Goal: Task Accomplishment & Management: Manage account settings

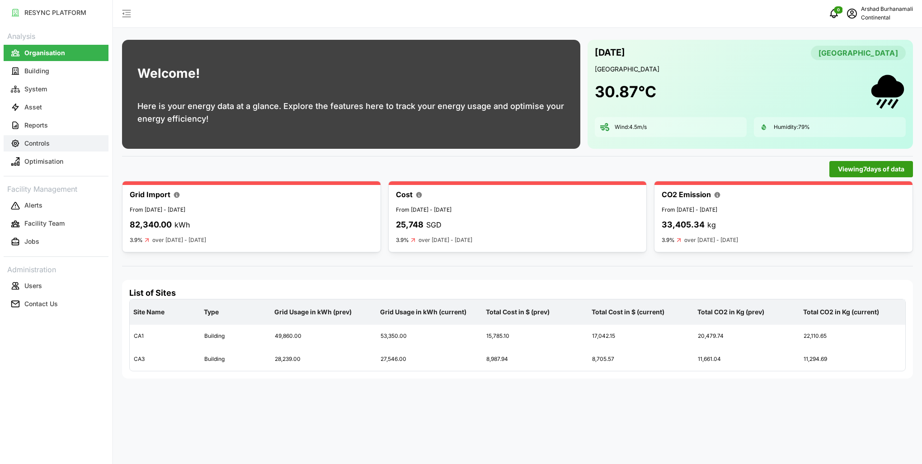
click at [55, 147] on button "Controls" at bounding box center [56, 143] width 105 height 16
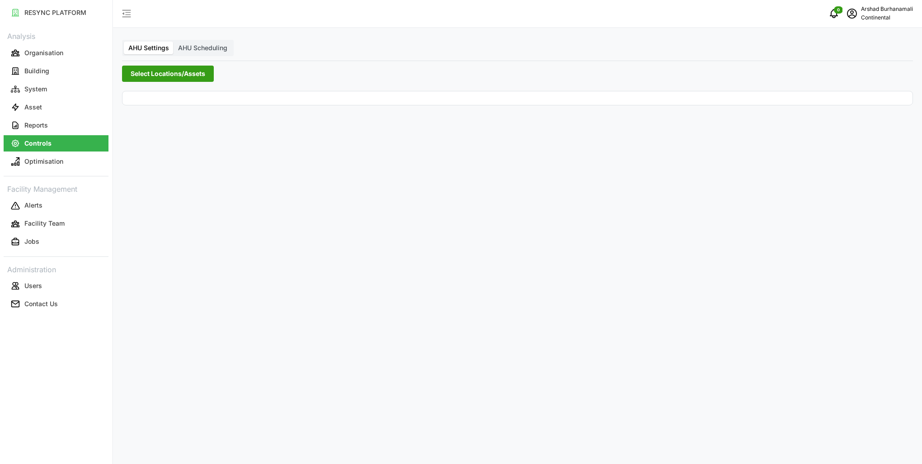
click at [145, 78] on span "Select Locations/Assets" at bounding box center [168, 73] width 75 height 15
click at [172, 73] on span "Select Locations/Assets" at bounding box center [168, 73] width 75 height 15
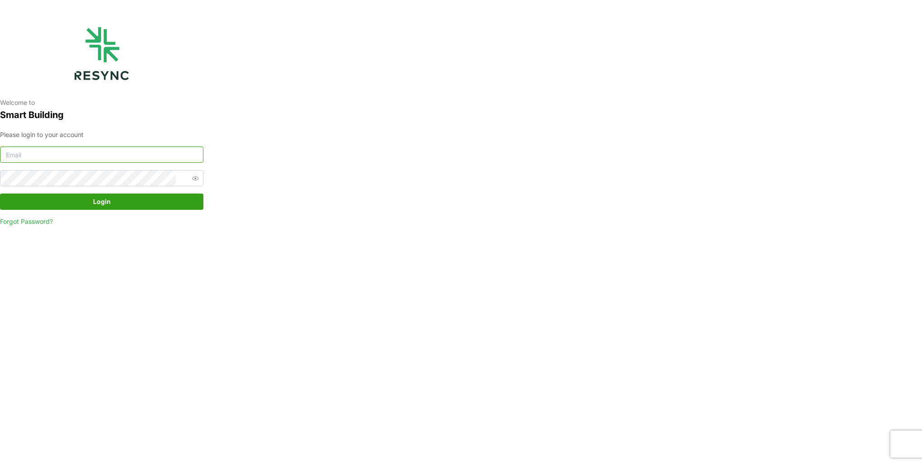
click at [146, 160] on input at bounding box center [101, 154] width 203 height 16
type input "burhanamali.arshad@aumovio.com"
click at [0, 193] on button "Login" at bounding box center [101, 201] width 203 height 16
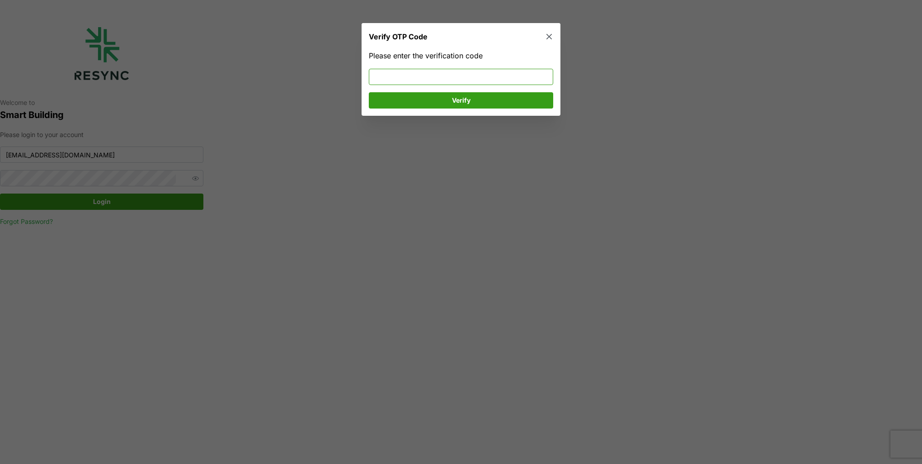
click at [396, 79] on input at bounding box center [461, 77] width 184 height 16
type input "791453"
click at [424, 99] on span "Verify" at bounding box center [460, 100] width 167 height 15
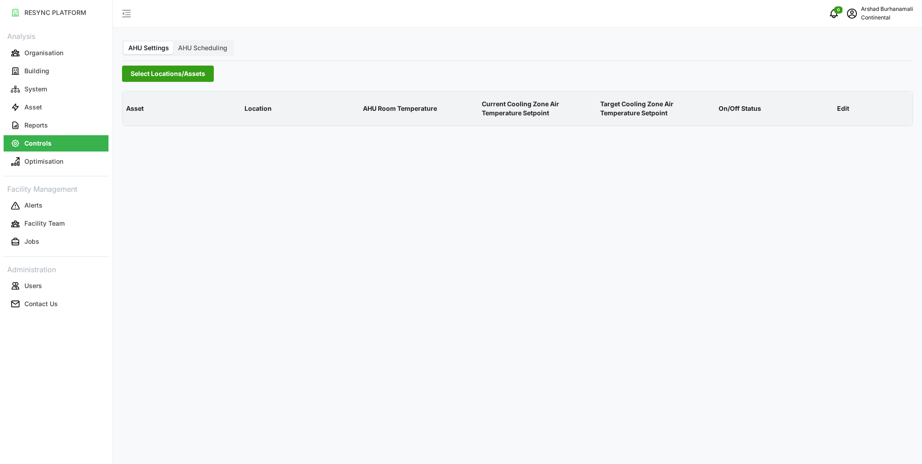
click at [214, 76] on div "Select Locations/Assets" at bounding box center [517, 74] width 791 height 16
click at [206, 74] on button "Select Locations/Assets" at bounding box center [168, 74] width 92 height 16
click at [132, 116] on icon at bounding box center [133, 114] width 7 height 7
click at [152, 126] on span "Select CA1" at bounding box center [152, 128] width 6 height 6
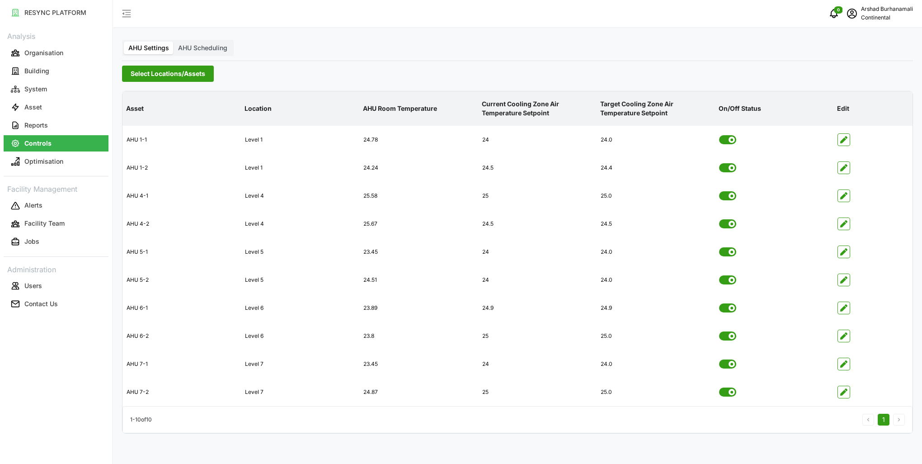
click at [204, 52] on label "AHU Scheduling" at bounding box center [203, 48] width 58 height 13
click at [174, 42] on input "AHU Scheduling" at bounding box center [174, 42] width 0 height 0
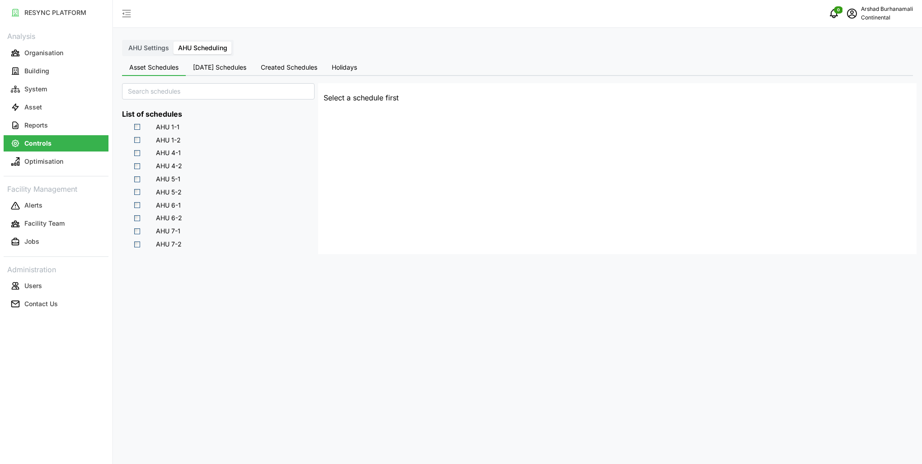
click at [210, 70] on span "[DATE] Schedules" at bounding box center [219, 67] width 53 height 6
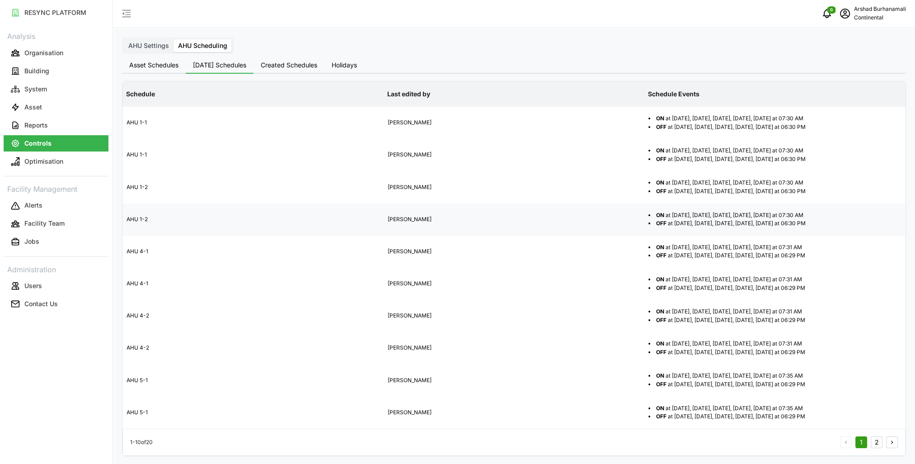
scroll to position [3, 0]
click at [870, 440] on div "1 2" at bounding box center [869, 442] width 58 height 12
click at [874, 440] on button "2" at bounding box center [877, 442] width 12 height 12
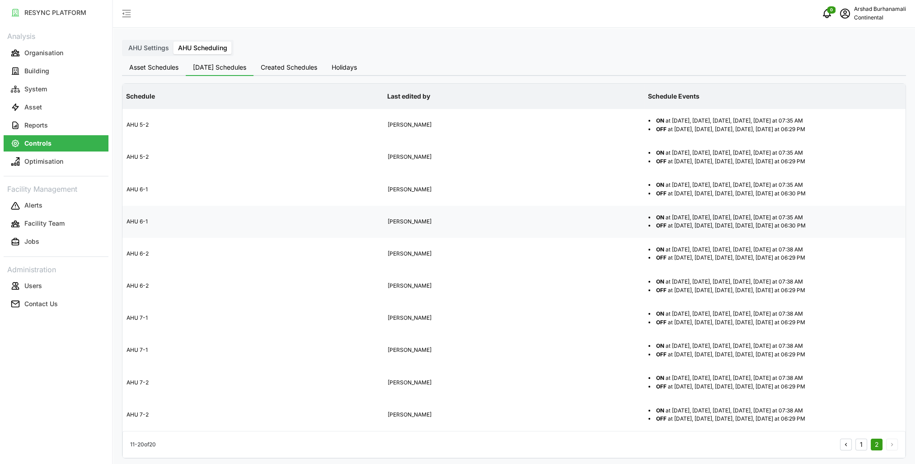
scroll to position [3, 0]
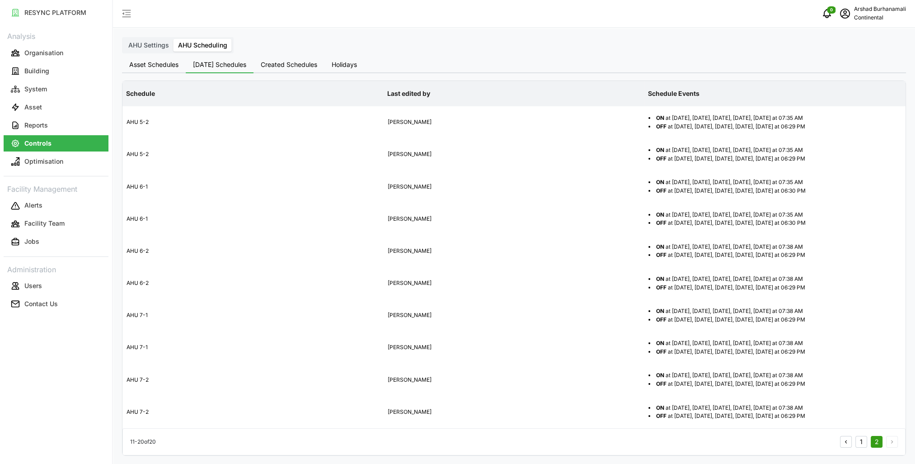
click at [863, 442] on button "1" at bounding box center [862, 442] width 12 height 12
click at [877, 442] on button "2" at bounding box center [877, 442] width 12 height 12
click at [858, 441] on button "1" at bounding box center [862, 442] width 12 height 12
click at [304, 67] on span "Created Schedules" at bounding box center [289, 64] width 56 height 6
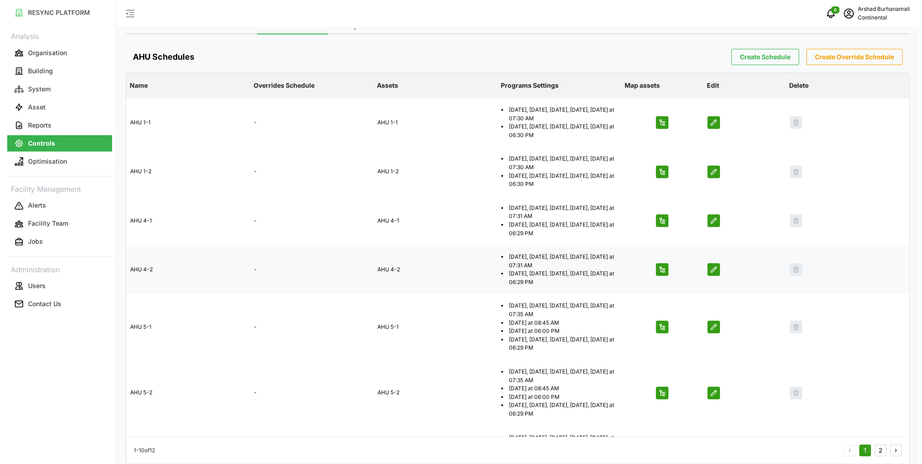
scroll to position [90, 0]
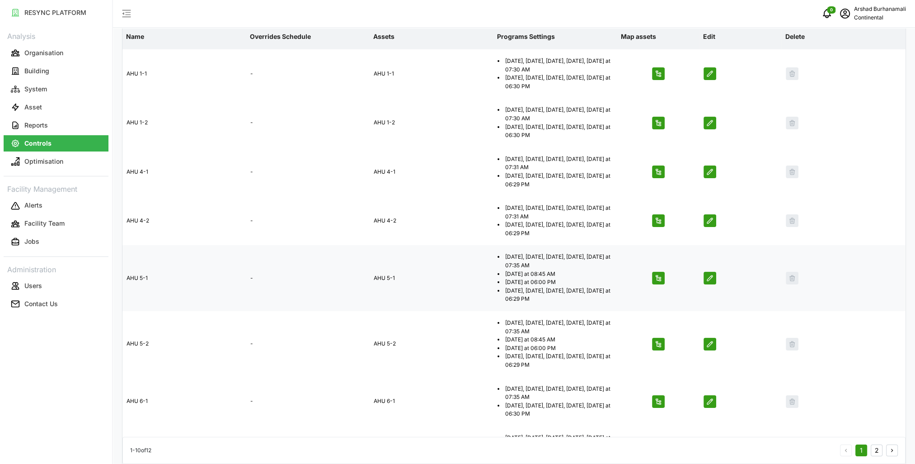
click at [707, 279] on icon "button" at bounding box center [709, 277] width 7 height 7
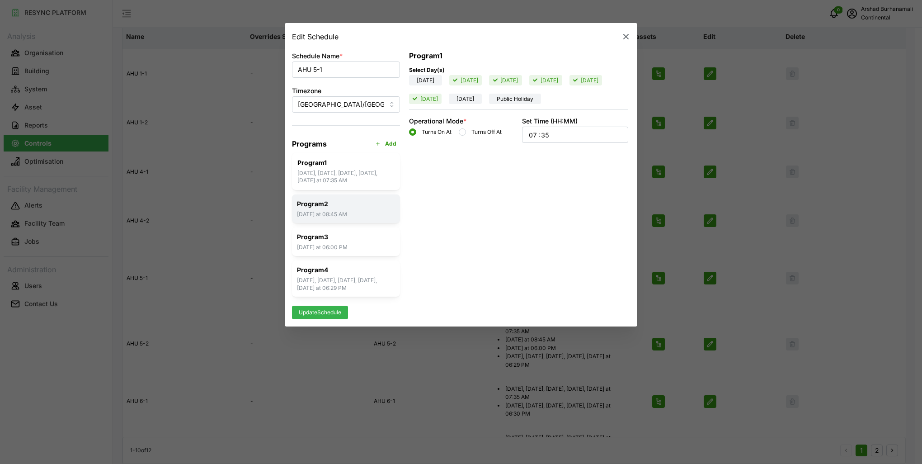
click at [349, 212] on p "Sunday at 08:45 AM" at bounding box center [346, 215] width 98 height 8
click at [354, 205] on p "Program 2" at bounding box center [345, 203] width 97 height 9
click at [380, 208] on div "Program 2 Sunday at 08:45 AM" at bounding box center [346, 208] width 108 height 29
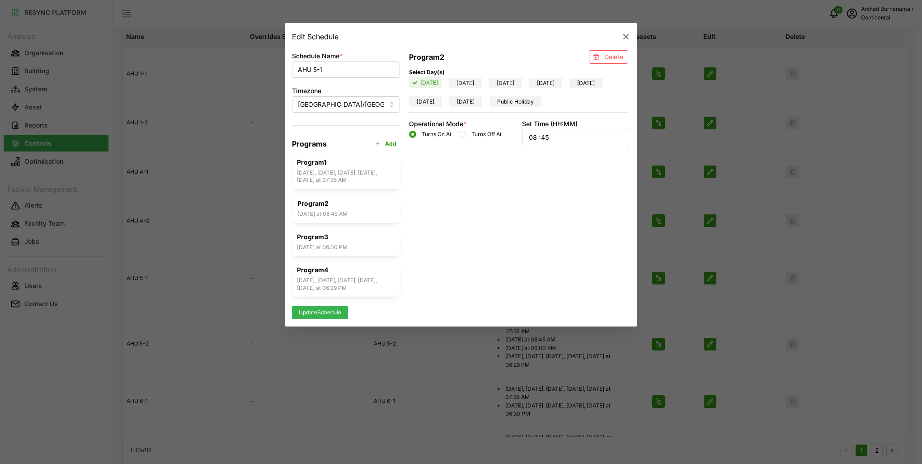
click at [607, 57] on p "Delete" at bounding box center [613, 57] width 19 height 10
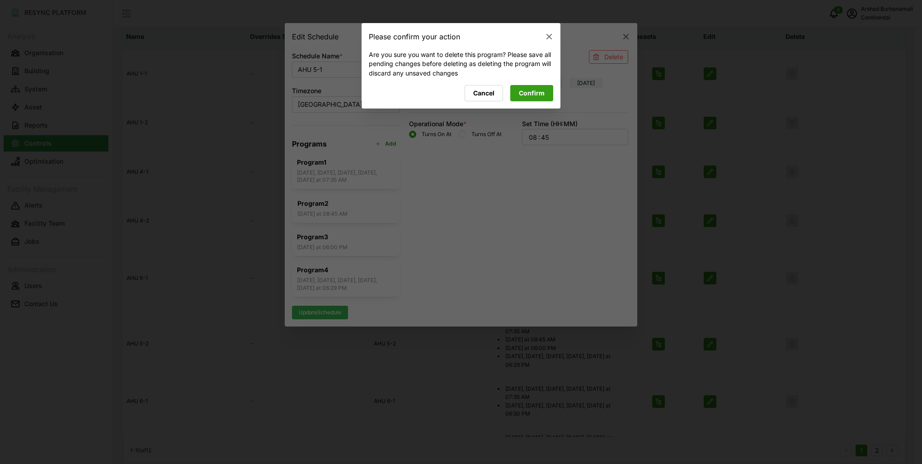
click at [531, 94] on span "Confirm" at bounding box center [532, 92] width 26 height 15
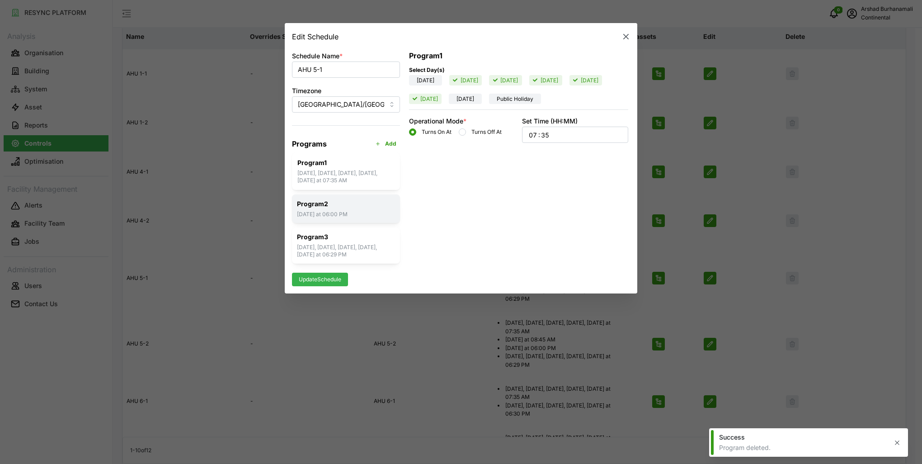
click at [360, 205] on p "Program 2" at bounding box center [346, 204] width 98 height 9
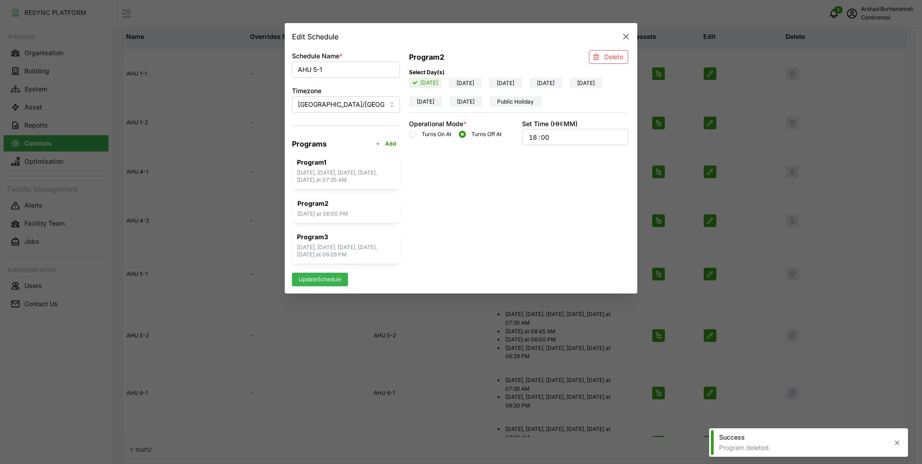
click at [611, 57] on p "Delete" at bounding box center [613, 57] width 19 height 10
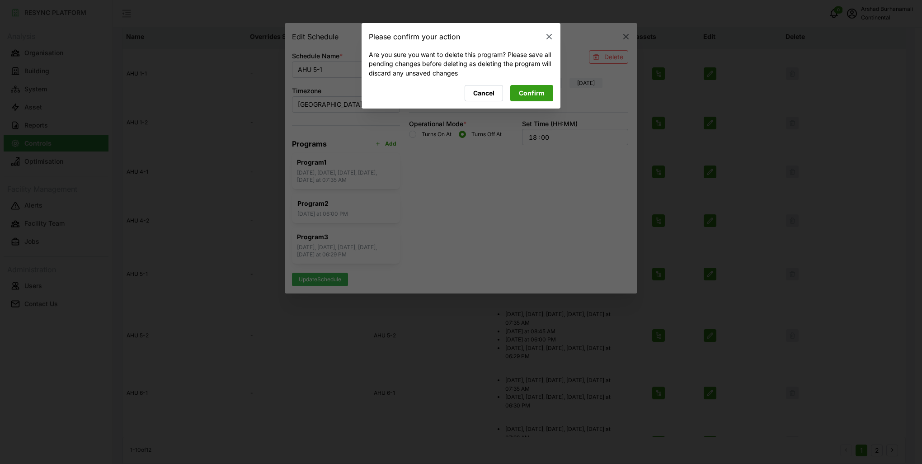
click at [535, 91] on span "Confirm" at bounding box center [532, 92] width 26 height 15
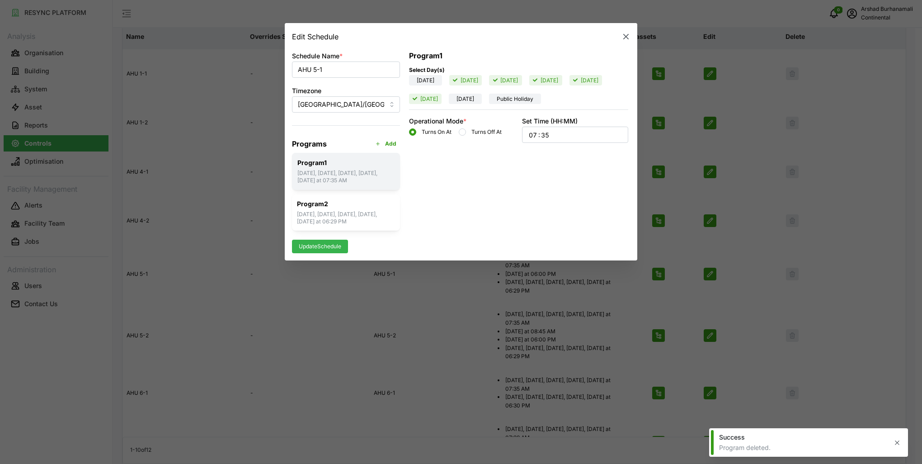
click at [352, 177] on p "[DATE], [DATE], [DATE], [DATE], [DATE] at 07:35 AM" at bounding box center [345, 176] width 97 height 15
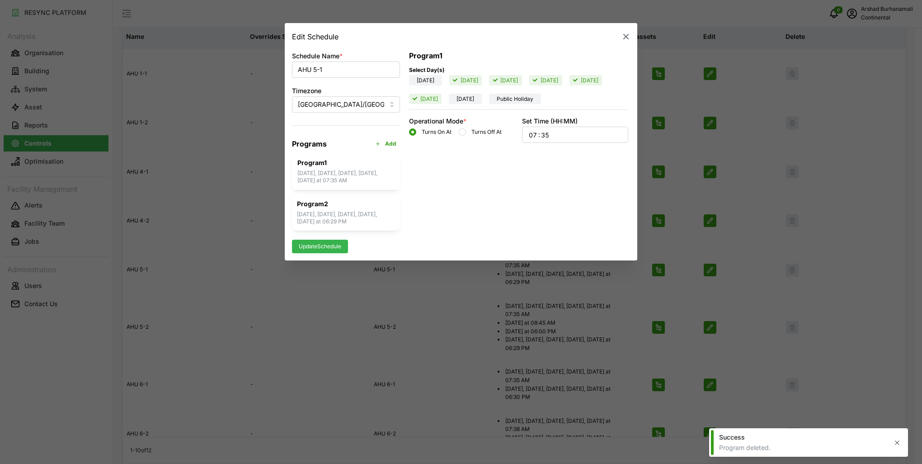
click at [558, 136] on div "07 : 35" at bounding box center [575, 134] width 94 height 15
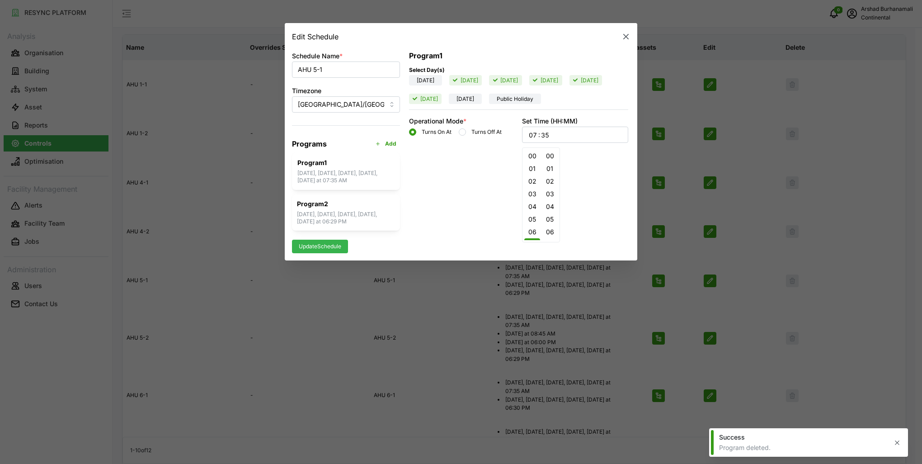
scroll to position [365, 0]
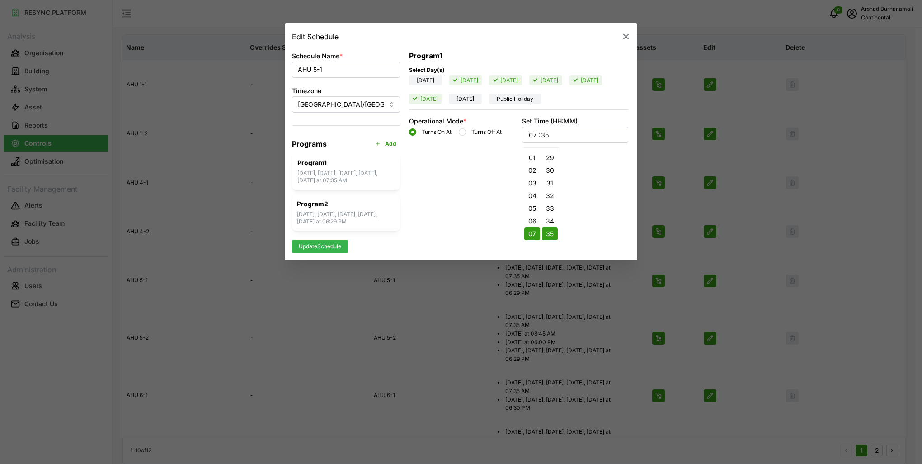
click at [550, 169] on button "30" at bounding box center [550, 170] width 16 height 13
click at [548, 138] on input "30" at bounding box center [545, 134] width 10 height 9
click at [557, 136] on div "07 : 30" at bounding box center [575, 134] width 94 height 15
click at [551, 203] on button "35" at bounding box center [550, 206] width 16 height 13
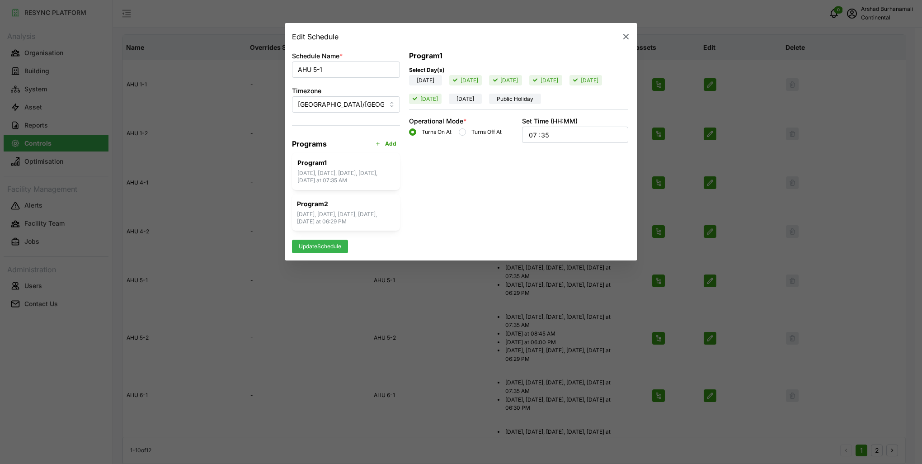
click at [339, 246] on span "Update Schedule" at bounding box center [320, 246] width 42 height 13
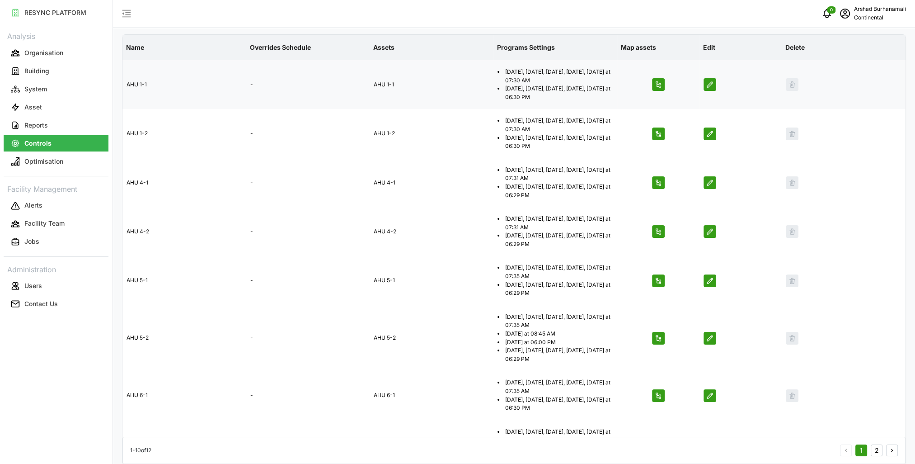
click at [712, 86] on icon "button" at bounding box center [709, 84] width 7 height 7
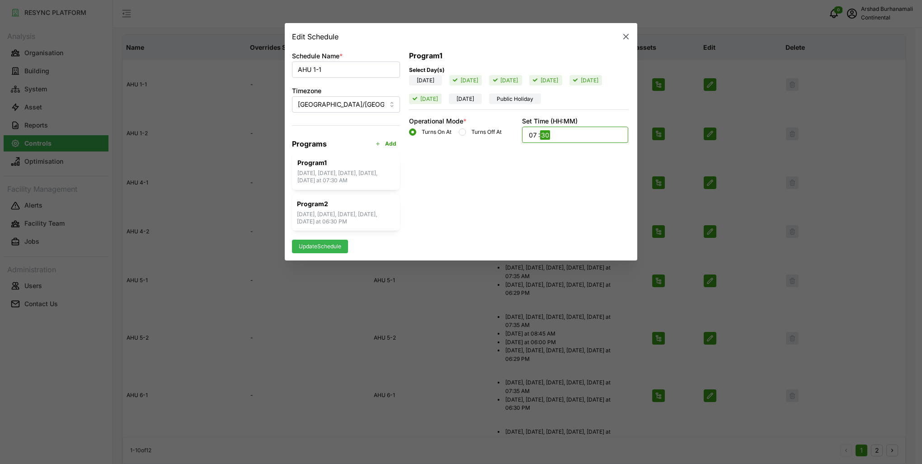
click at [550, 137] on input "30" at bounding box center [545, 134] width 10 height 9
click at [544, 139] on input "03" at bounding box center [545, 134] width 10 height 9
click at [541, 135] on input "03" at bounding box center [545, 134] width 10 height 9
click at [545, 120] on label "Set Time (HH:MM)" at bounding box center [550, 122] width 56 height 10
click at [538, 130] on input "07" at bounding box center [533, 134] width 10 height 9
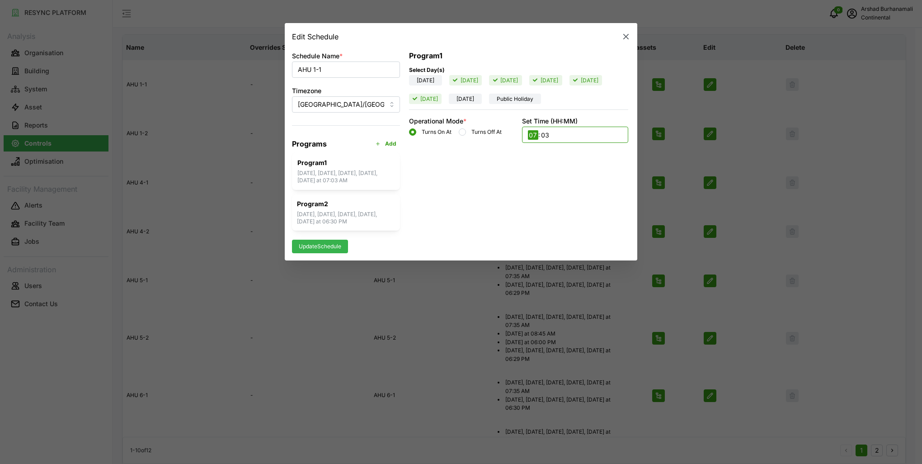
scroll to position [0, 0]
click at [566, 135] on div "07 : 03" at bounding box center [575, 134] width 94 height 15
click at [549, 227] on button "38" at bounding box center [550, 230] width 16 height 13
click at [340, 249] on span "Update Schedule" at bounding box center [320, 246] width 42 height 13
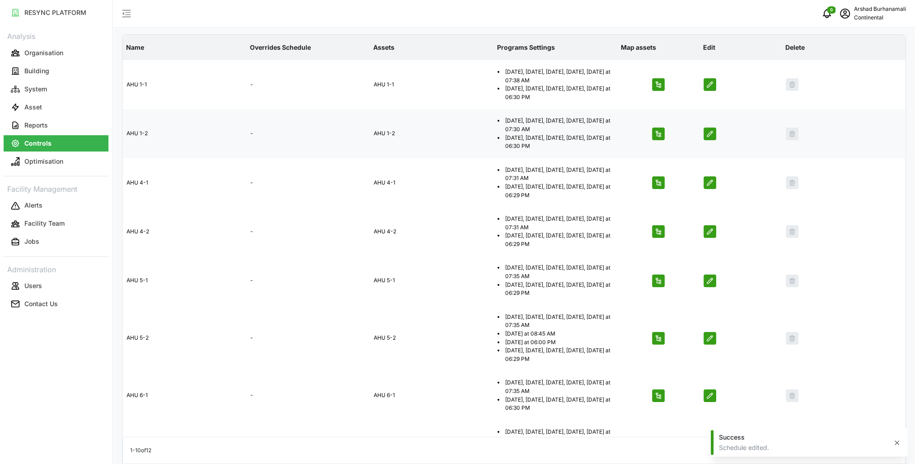
click at [712, 133] on icon "button" at bounding box center [709, 133] width 7 height 7
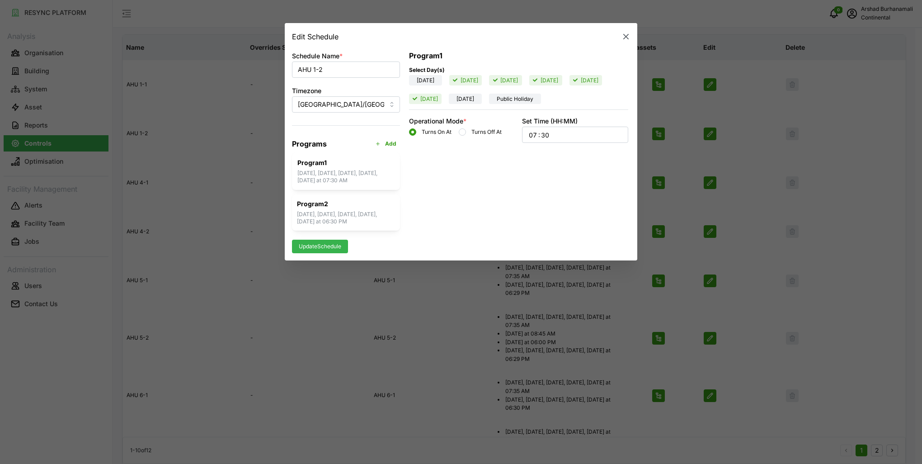
click at [574, 138] on div "07 : 30" at bounding box center [575, 134] width 94 height 15
click at [549, 196] on button "38" at bounding box center [550, 199] width 16 height 13
click at [329, 245] on span "Update Schedule" at bounding box center [320, 246] width 42 height 13
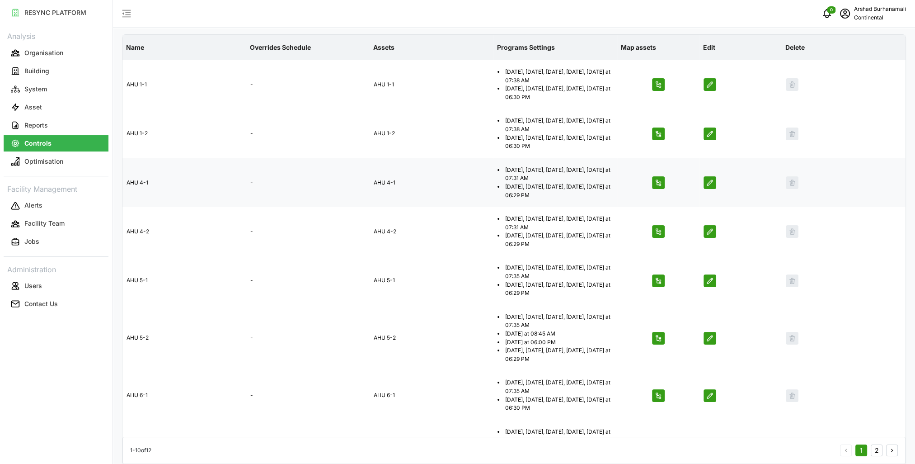
click at [711, 182] on icon "button" at bounding box center [709, 182] width 7 height 7
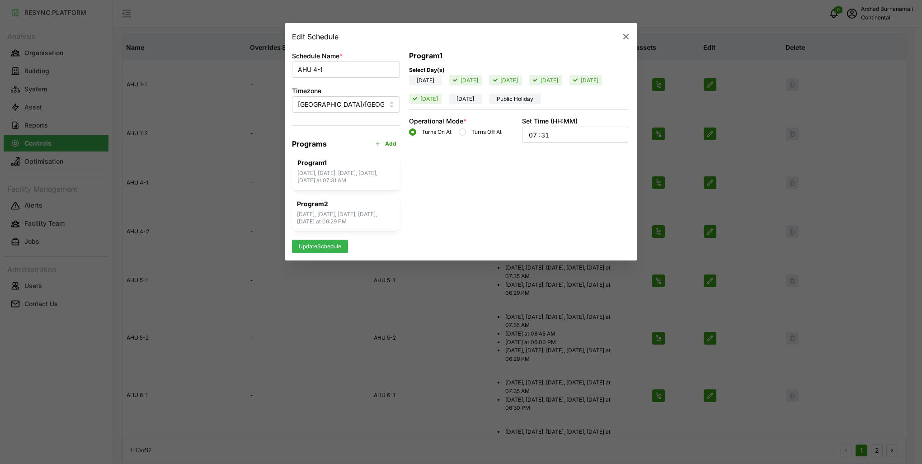
click at [566, 137] on div "07 : 31" at bounding box center [575, 134] width 94 height 15
click at [550, 221] on button "41" at bounding box center [550, 224] width 16 height 13
click at [337, 243] on span "Update Schedule" at bounding box center [320, 246] width 42 height 13
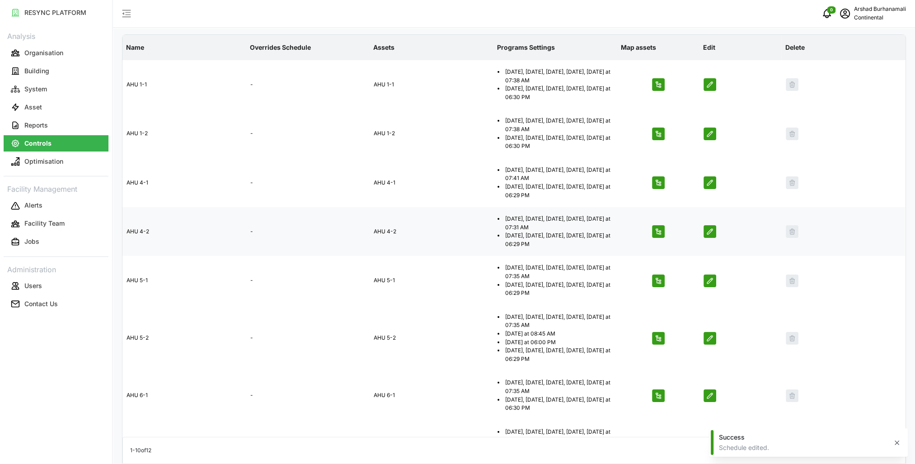
click at [712, 228] on icon "button" at bounding box center [709, 231] width 7 height 7
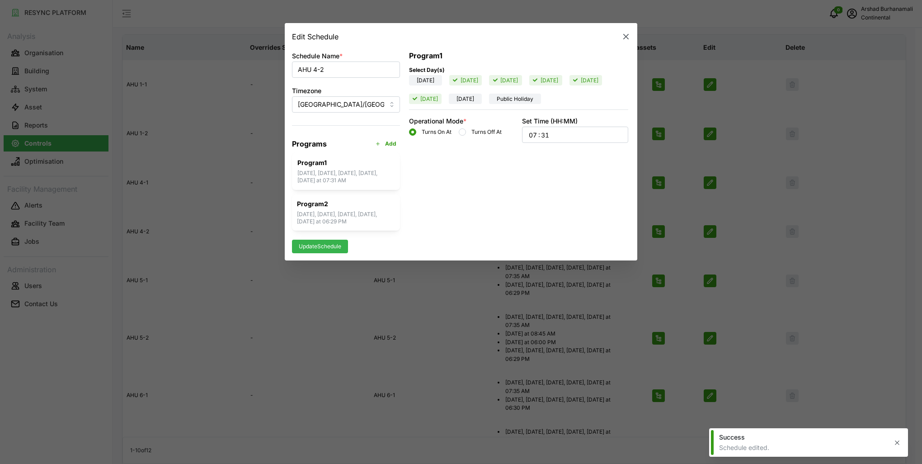
click at [575, 133] on div "07 : 31" at bounding box center [575, 134] width 94 height 15
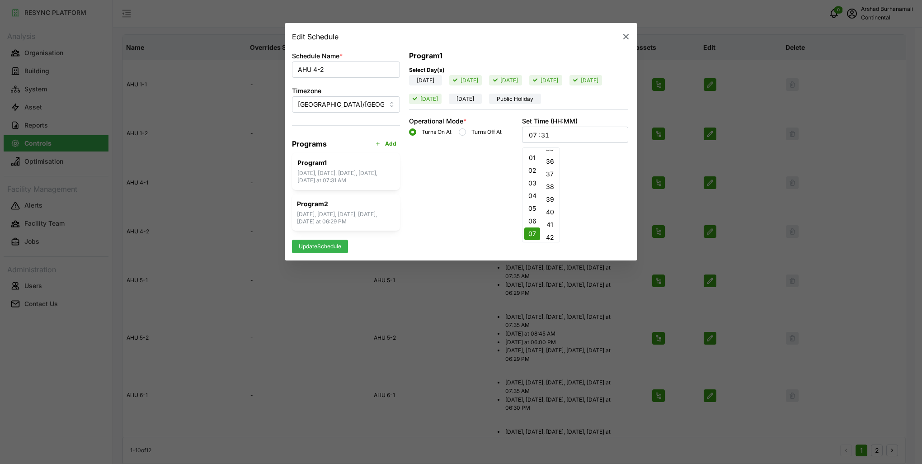
click at [549, 219] on button "41" at bounding box center [550, 224] width 16 height 13
click at [338, 241] on span "Update Schedule" at bounding box center [320, 246] width 42 height 13
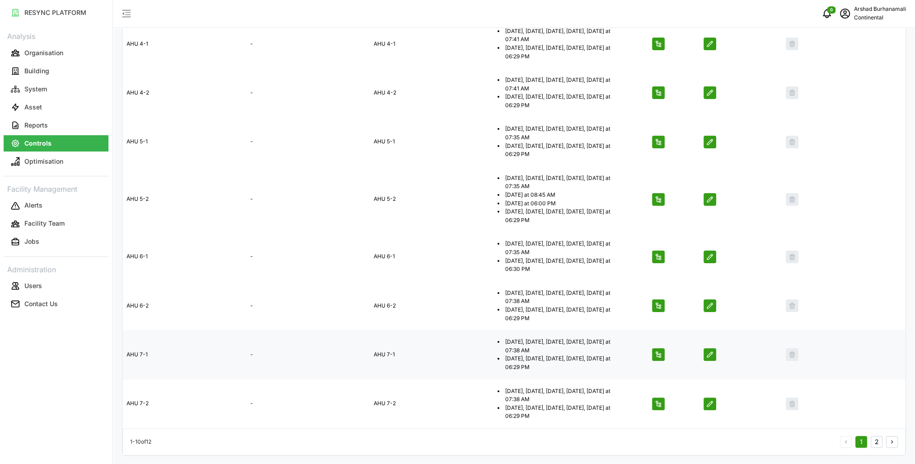
scroll to position [219, 0]
click at [709, 257] on icon "button" at bounding box center [709, 256] width 7 height 7
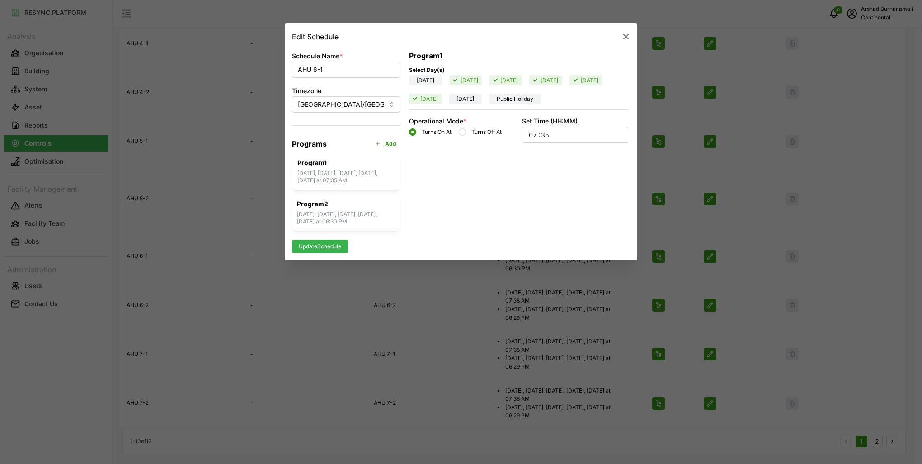
click at [629, 37] on icon "button" at bounding box center [625, 37] width 9 height 9
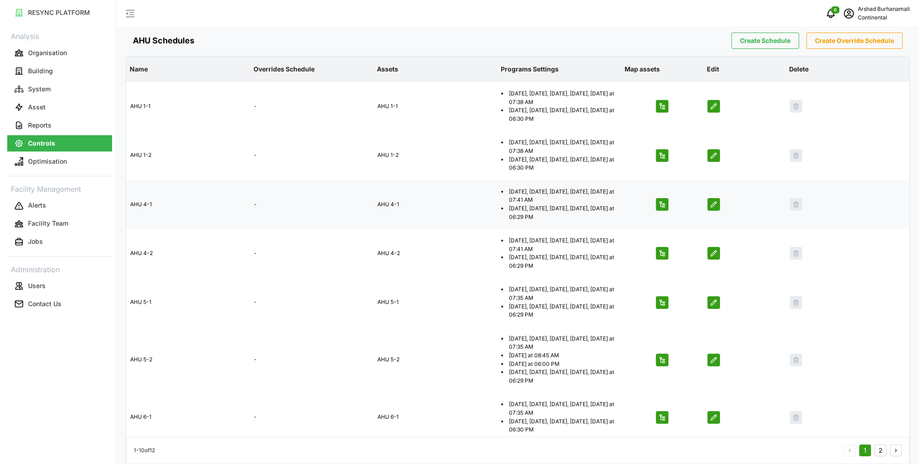
scroll to position [0, 0]
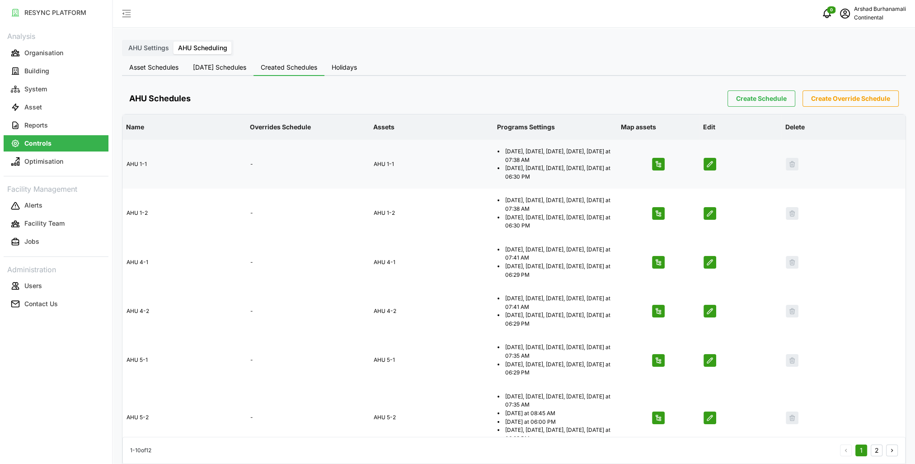
click at [709, 165] on icon "button" at bounding box center [709, 163] width 7 height 7
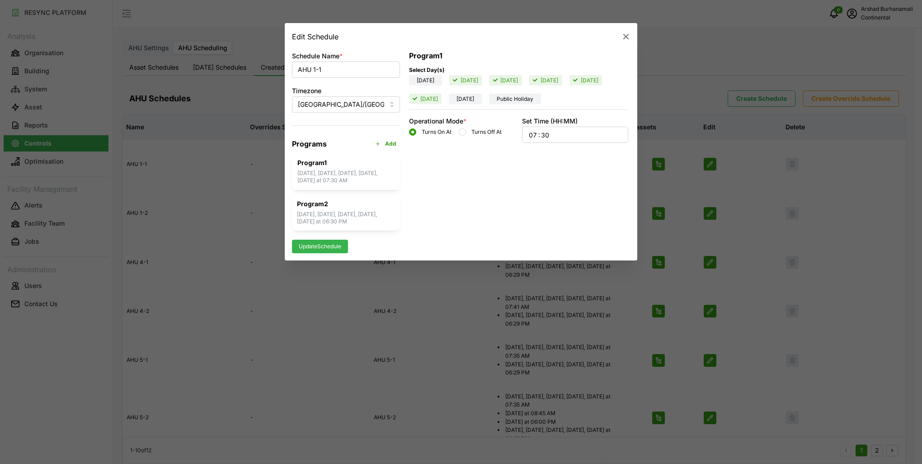
click at [568, 136] on div "07 : 30" at bounding box center [575, 134] width 94 height 15
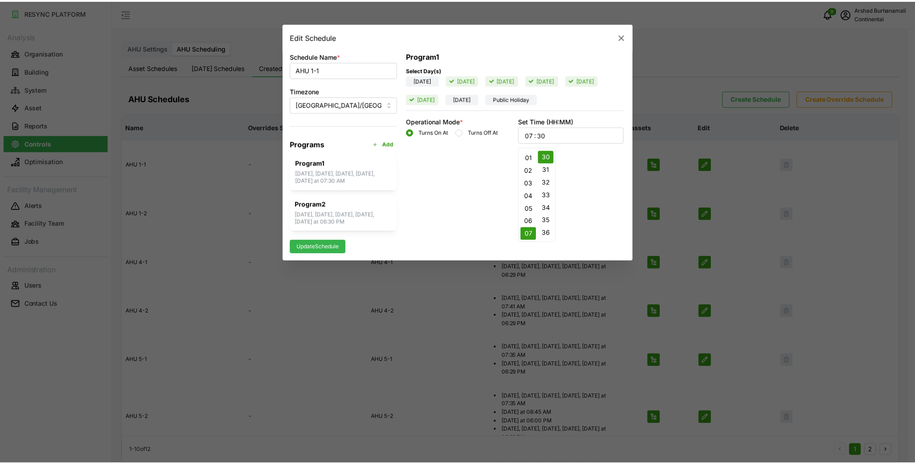
scroll to position [392, 0]
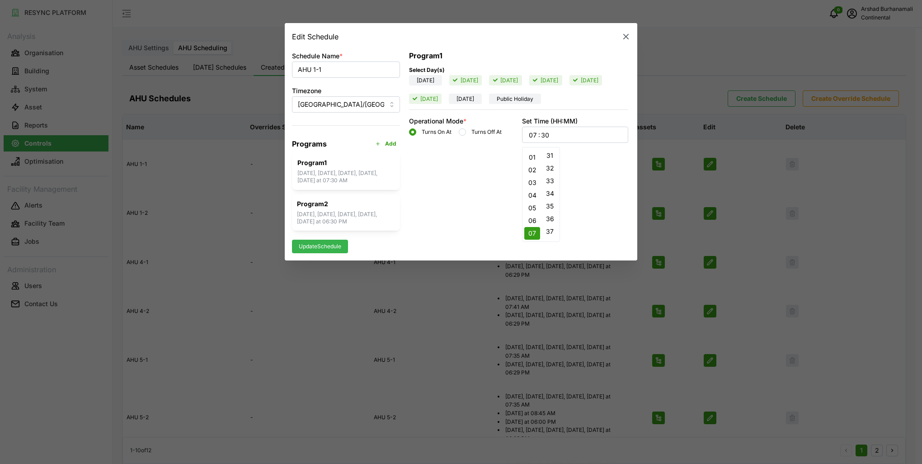
click at [551, 202] on button "35" at bounding box center [550, 206] width 16 height 13
click at [333, 246] on span "Update Schedule" at bounding box center [320, 246] width 42 height 13
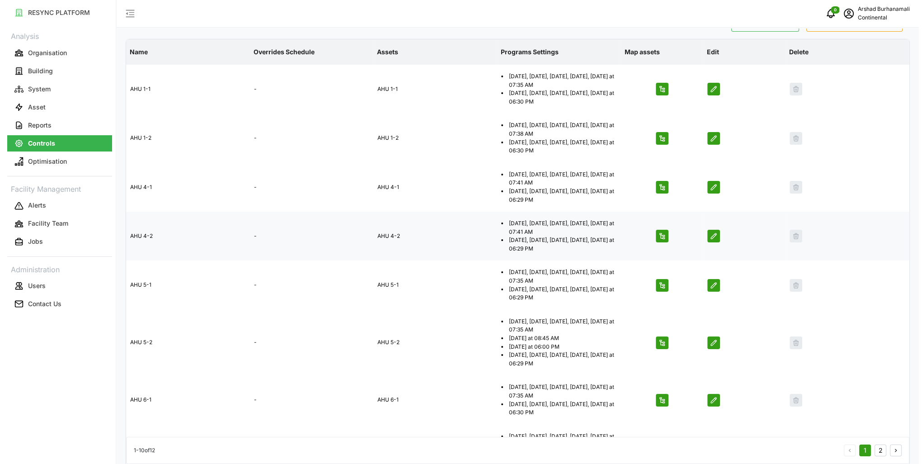
scroll to position [90, 0]
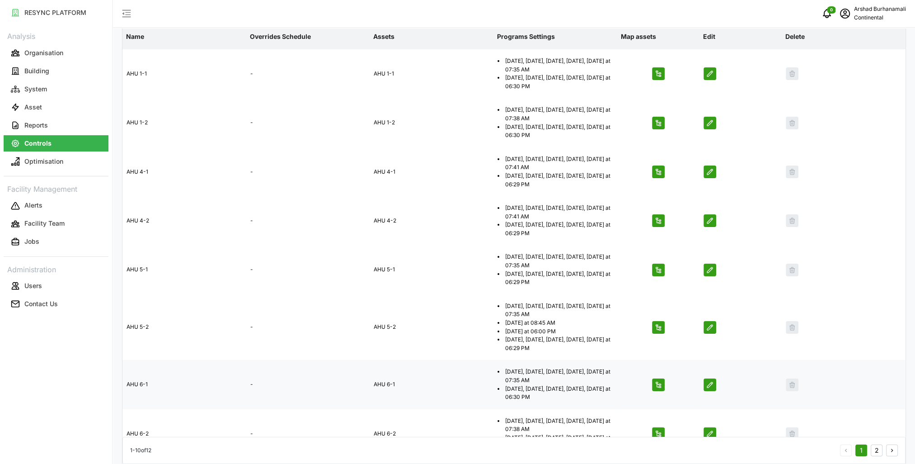
click at [710, 386] on icon "button" at bounding box center [709, 384] width 7 height 7
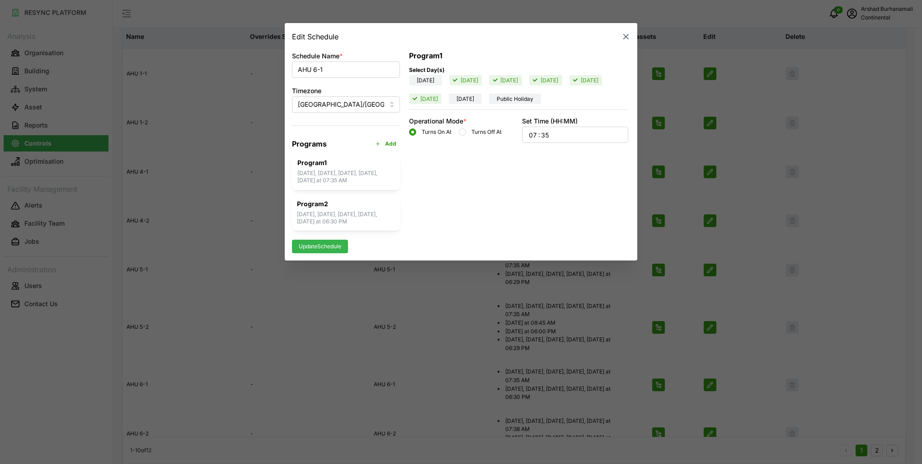
click at [558, 134] on div "07 : 35" at bounding box center [575, 134] width 94 height 15
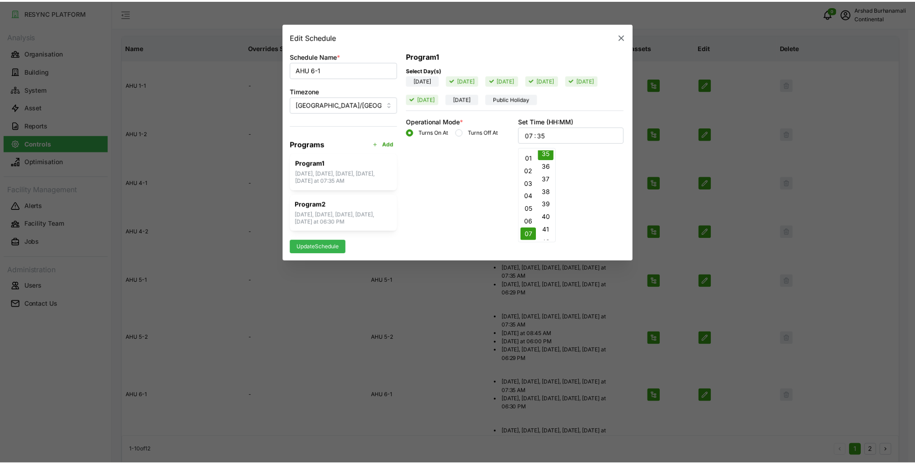
scroll to position [456, 0]
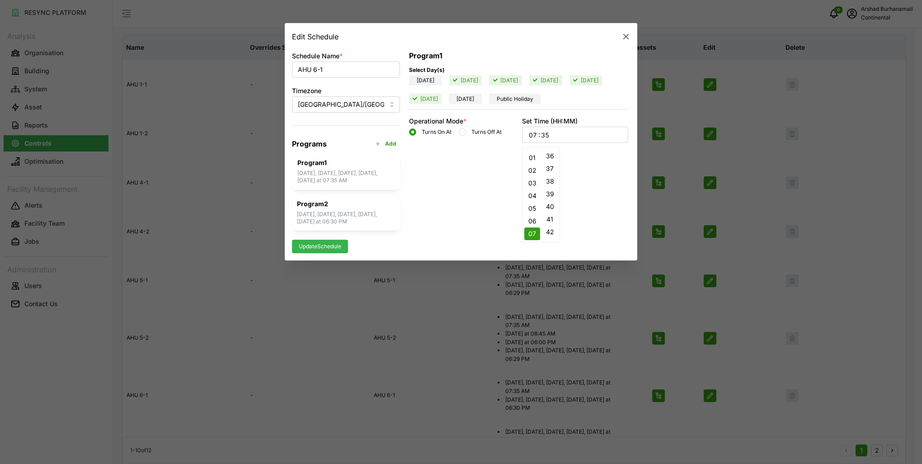
click at [548, 217] on button "41" at bounding box center [550, 219] width 16 height 13
click at [329, 245] on span "Update Schedule" at bounding box center [320, 246] width 42 height 13
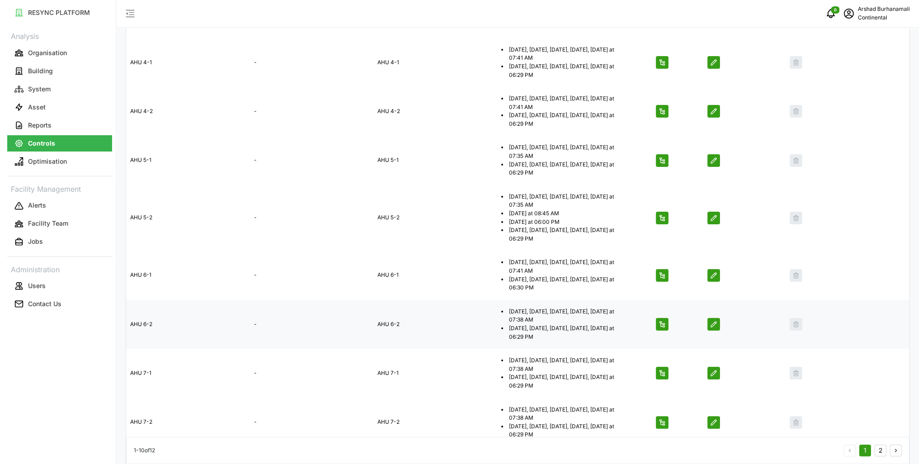
scroll to position [215, 0]
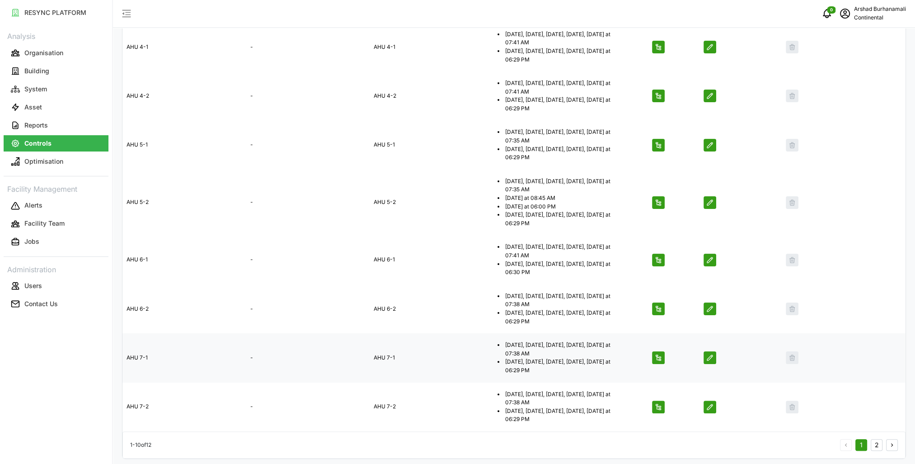
click at [710, 359] on icon "button" at bounding box center [709, 357] width 7 height 7
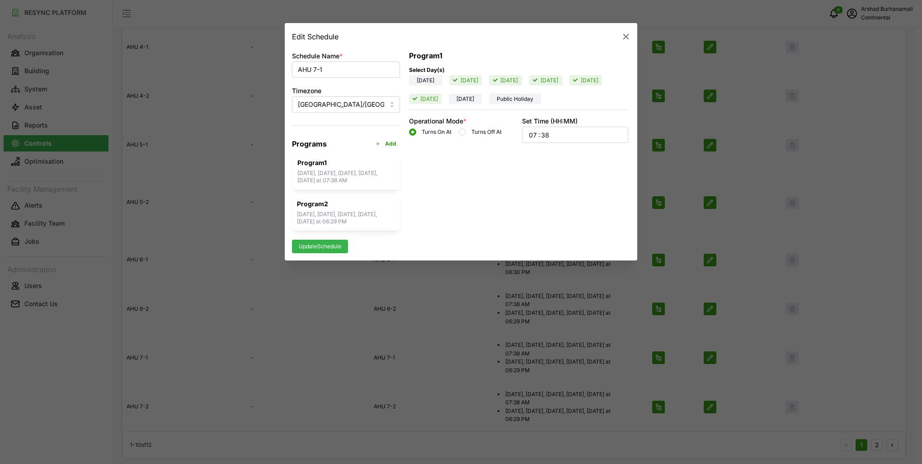
click at [555, 133] on div "07 : 38" at bounding box center [575, 134] width 94 height 15
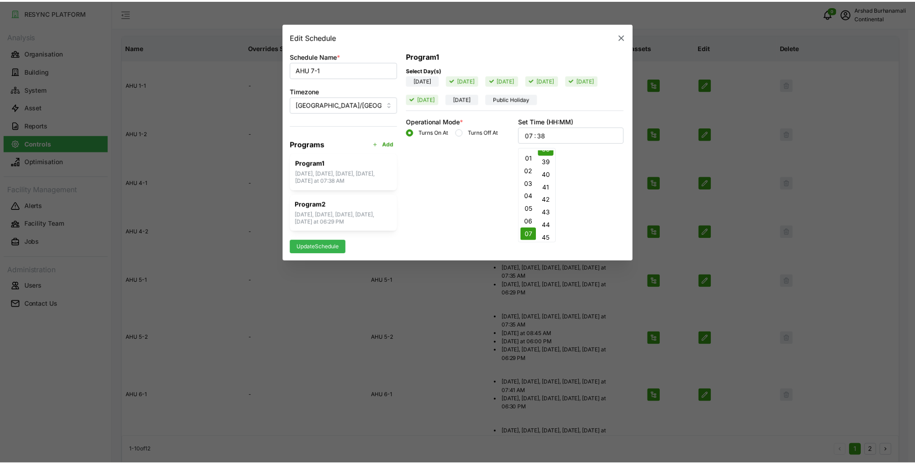
scroll to position [494, 0]
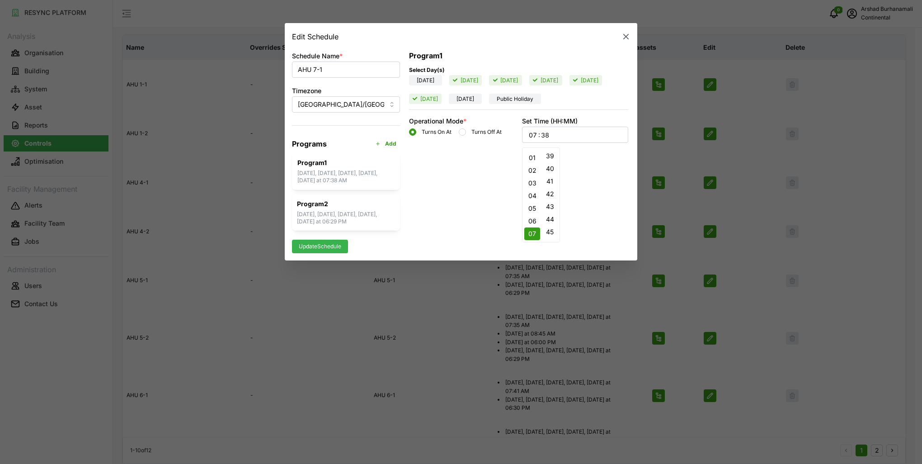
click at [551, 204] on button "43" at bounding box center [550, 206] width 16 height 13
click at [326, 245] on span "Update Schedule" at bounding box center [320, 246] width 42 height 13
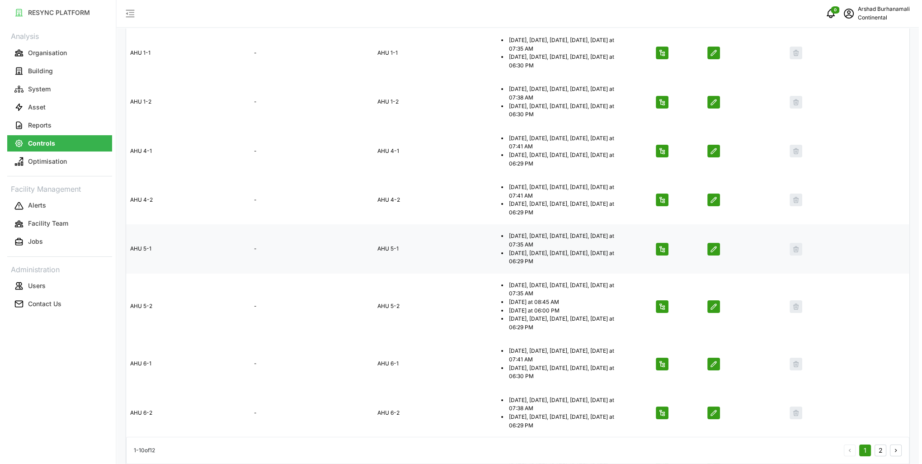
scroll to position [219, 0]
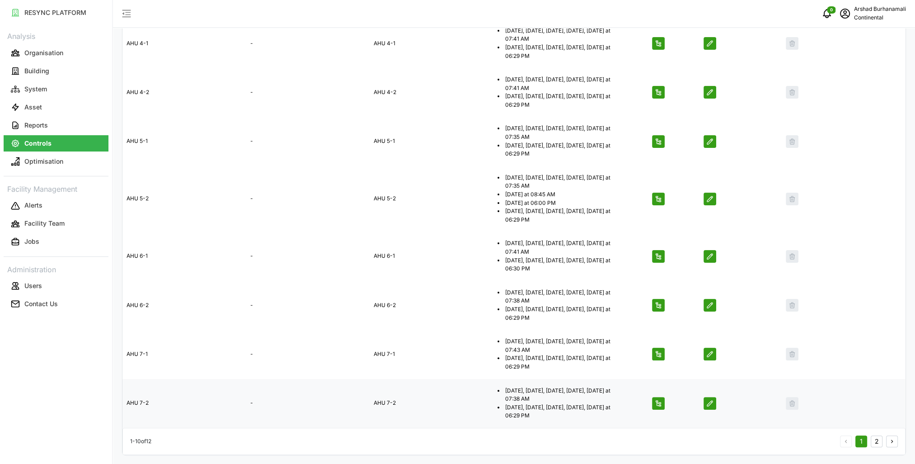
click at [710, 403] on icon "button" at bounding box center [709, 403] width 7 height 7
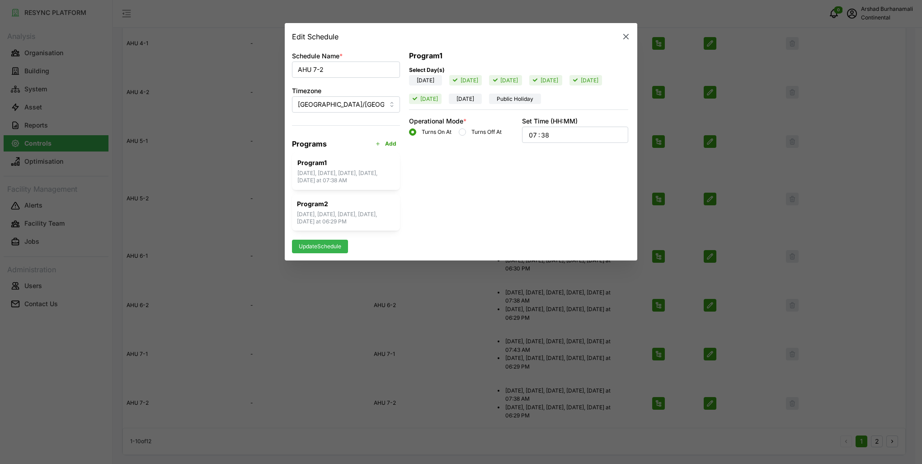
click at [590, 136] on div "07 : 38" at bounding box center [575, 134] width 94 height 15
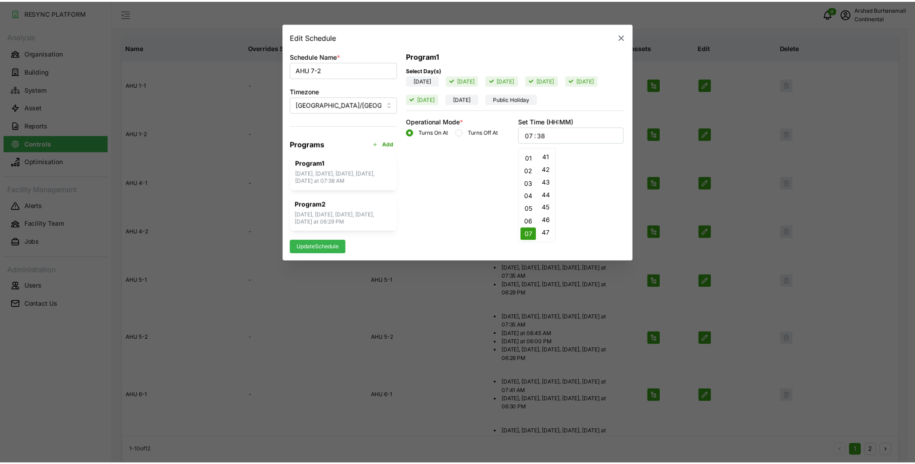
scroll to position [539, 0]
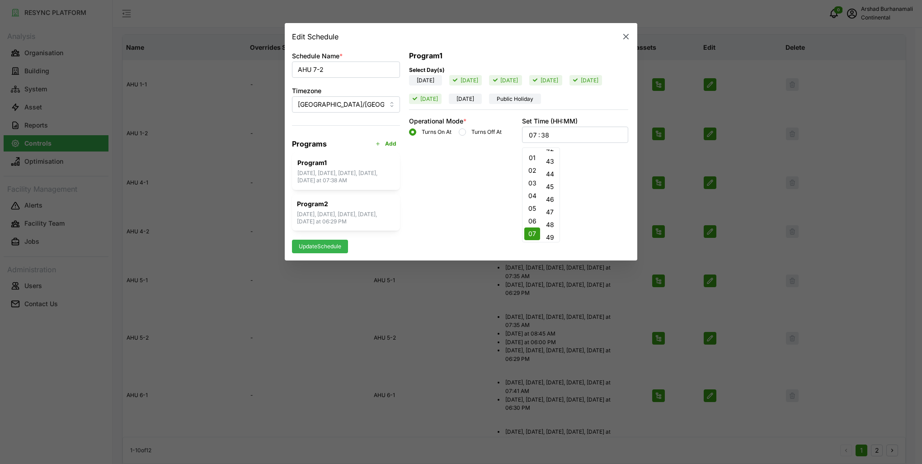
click at [551, 196] on button "46" at bounding box center [550, 199] width 16 height 13
click at [333, 248] on span "Update Schedule" at bounding box center [320, 246] width 42 height 13
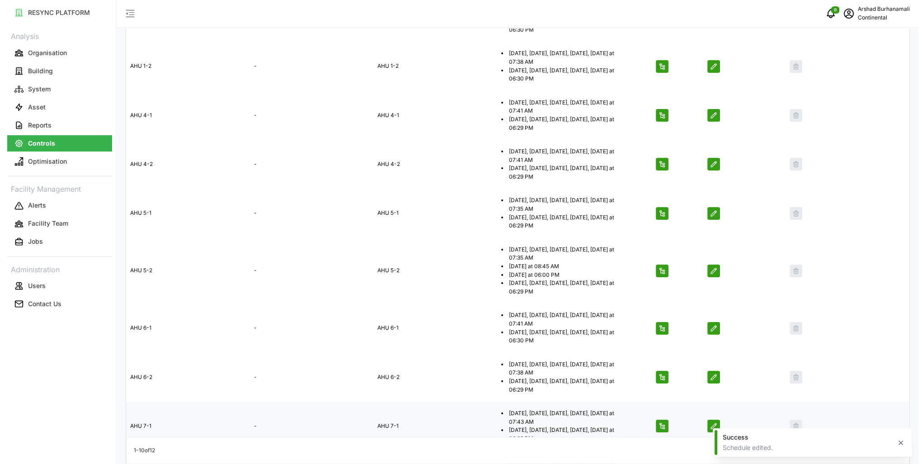
scroll to position [219, 0]
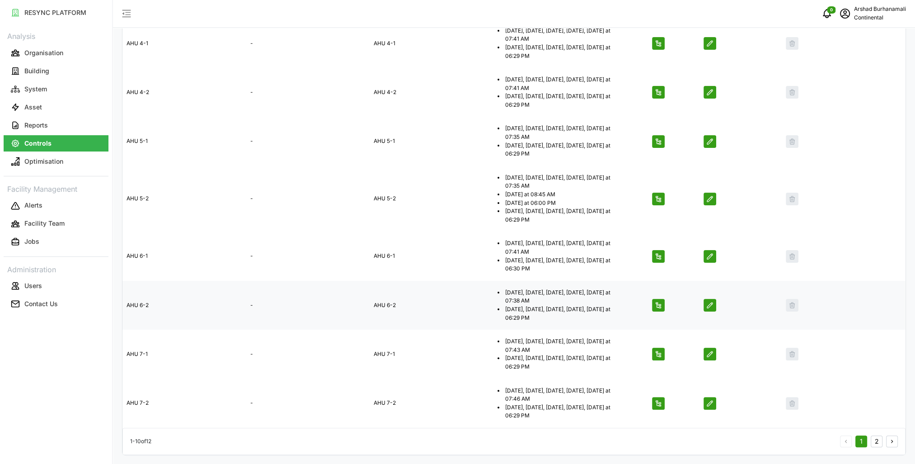
click at [706, 305] on icon "button" at bounding box center [709, 304] width 7 height 7
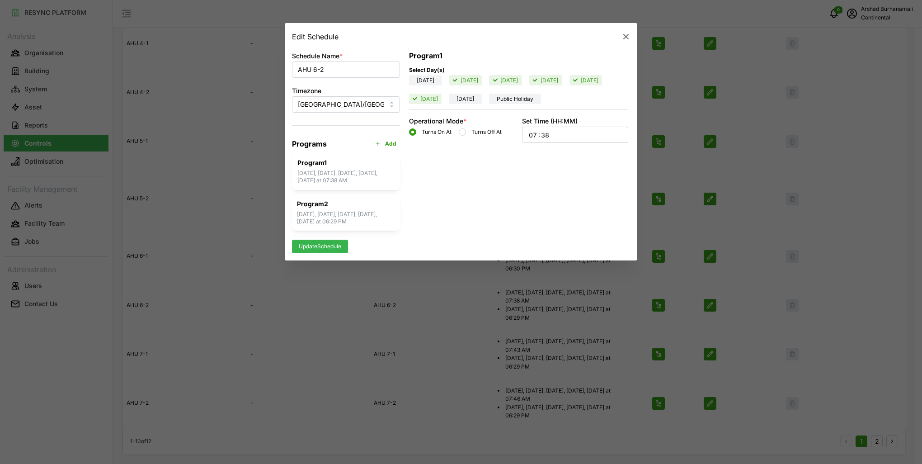
click at [566, 137] on div "07 : 38" at bounding box center [575, 134] width 94 height 15
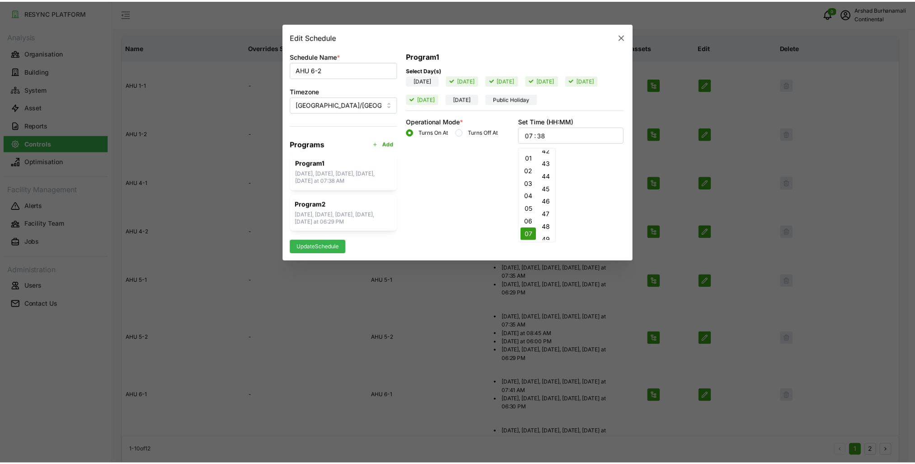
scroll to position [539, 0]
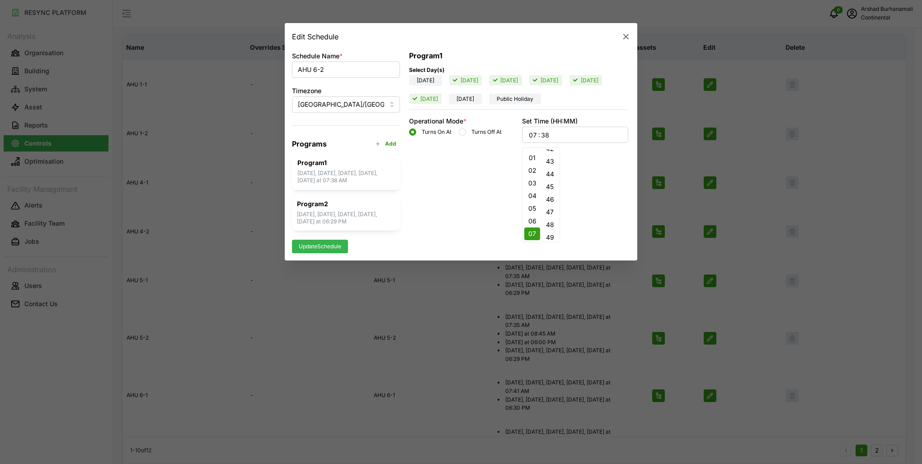
click at [551, 197] on button "46" at bounding box center [550, 199] width 16 height 13
click at [319, 247] on span "Update Schedule" at bounding box center [320, 246] width 42 height 13
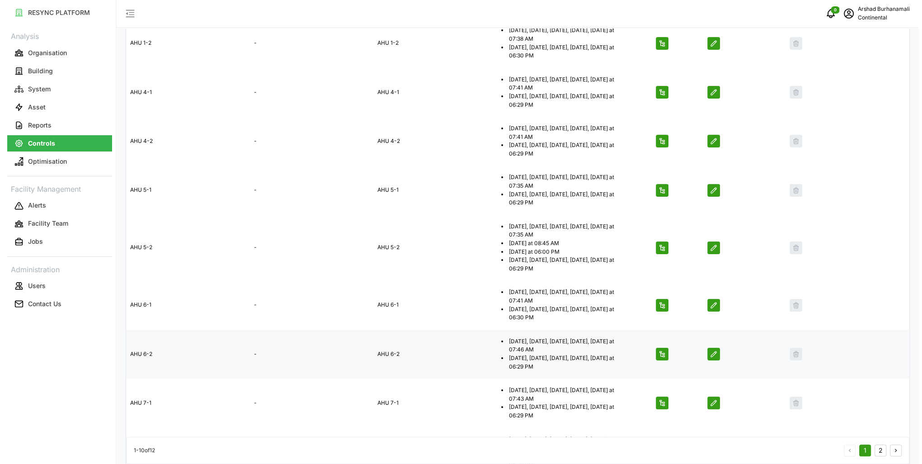
scroll to position [219, 0]
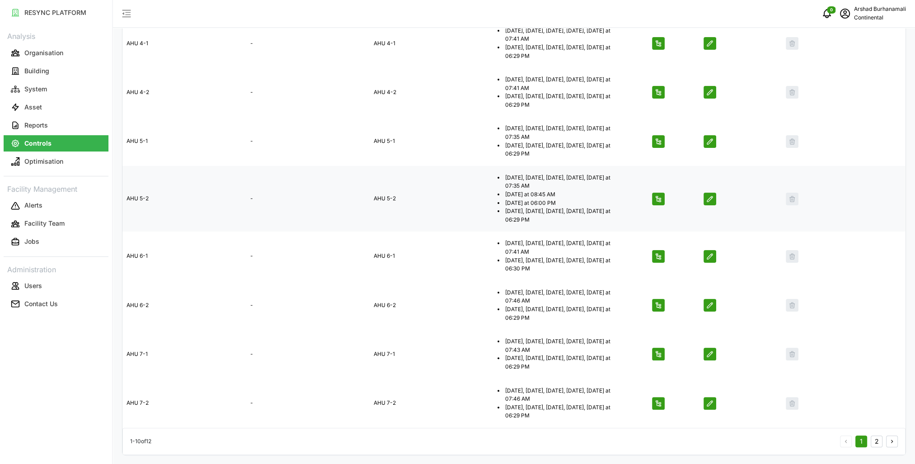
click at [707, 198] on icon "button" at bounding box center [709, 198] width 7 height 7
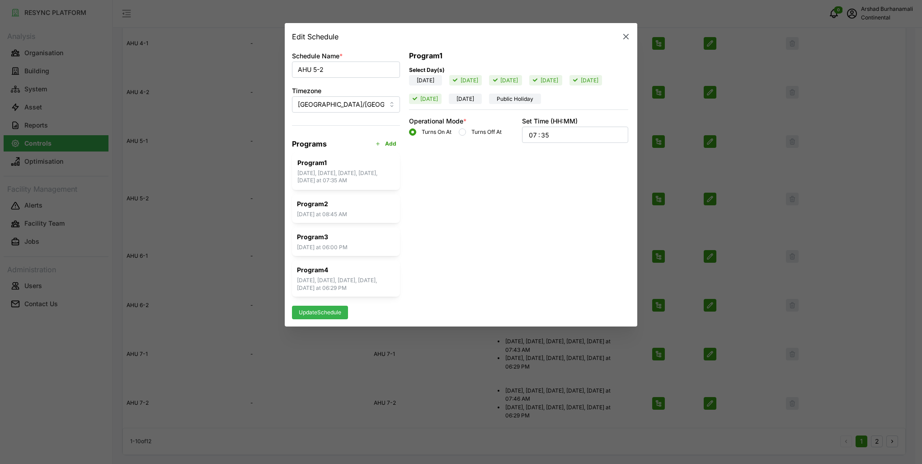
click at [560, 137] on div "07 : 35" at bounding box center [575, 134] width 94 height 15
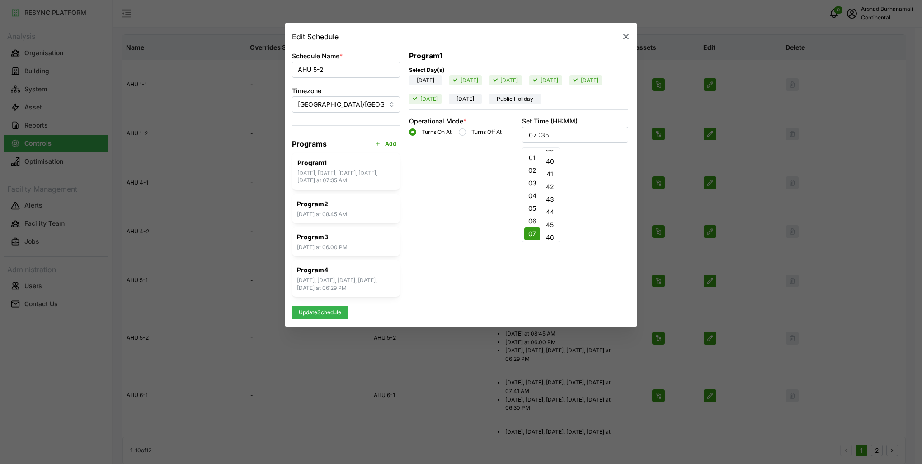
scroll to position [546, 0]
click at [551, 227] on button "49" at bounding box center [550, 230] width 16 height 13
click at [336, 314] on span "Update Schedule" at bounding box center [320, 312] width 42 height 13
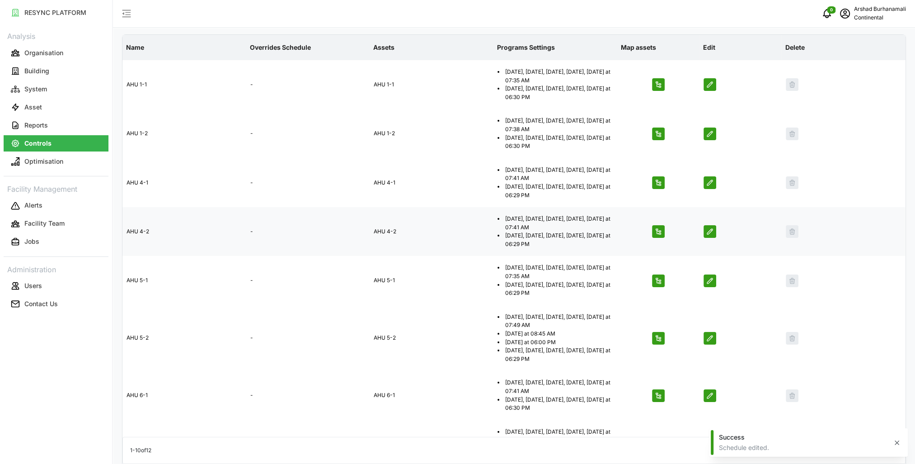
click at [710, 231] on icon "button" at bounding box center [709, 231] width 7 height 7
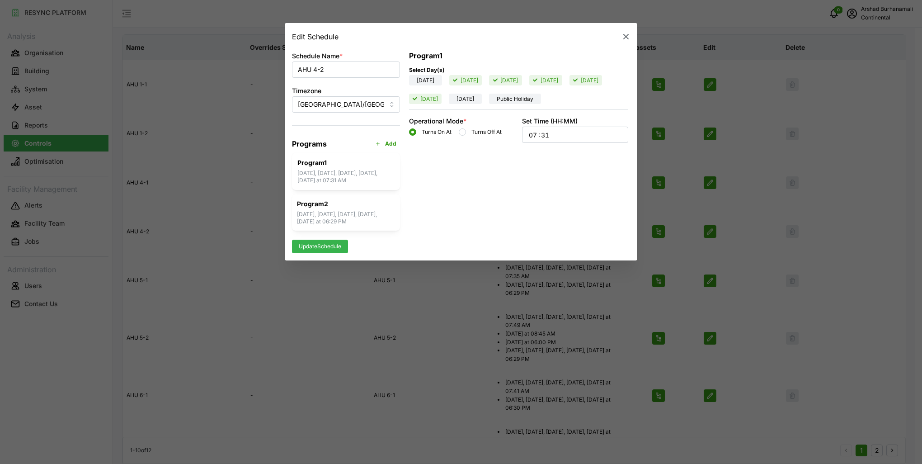
click at [570, 137] on div "07 : 31" at bounding box center [575, 134] width 94 height 15
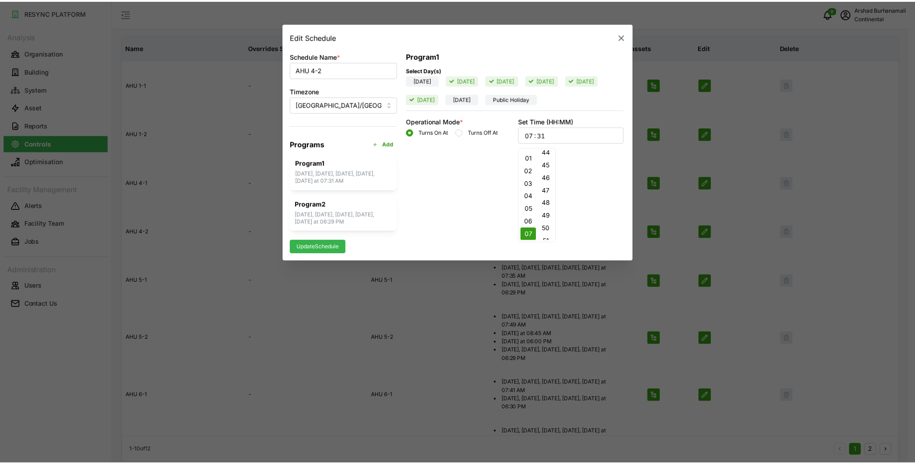
scroll to position [586, 0]
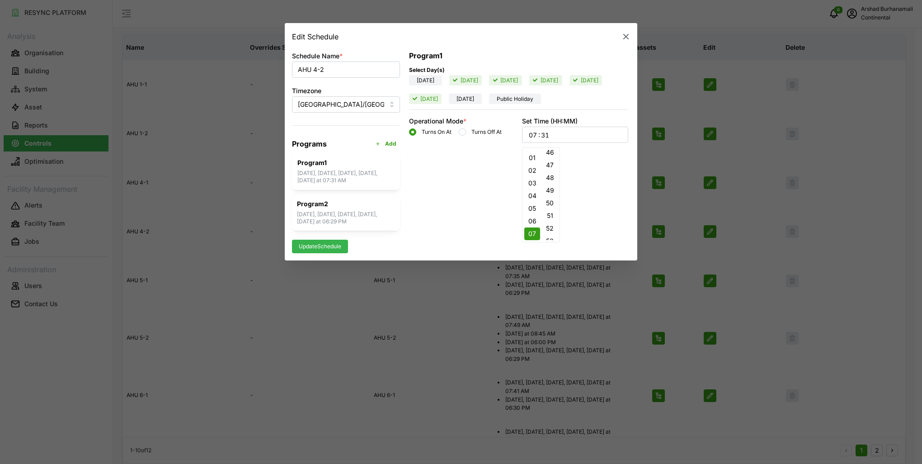
click at [552, 190] on button "49" at bounding box center [550, 190] width 16 height 13
click at [331, 249] on span "Update Schedule" at bounding box center [320, 246] width 42 height 13
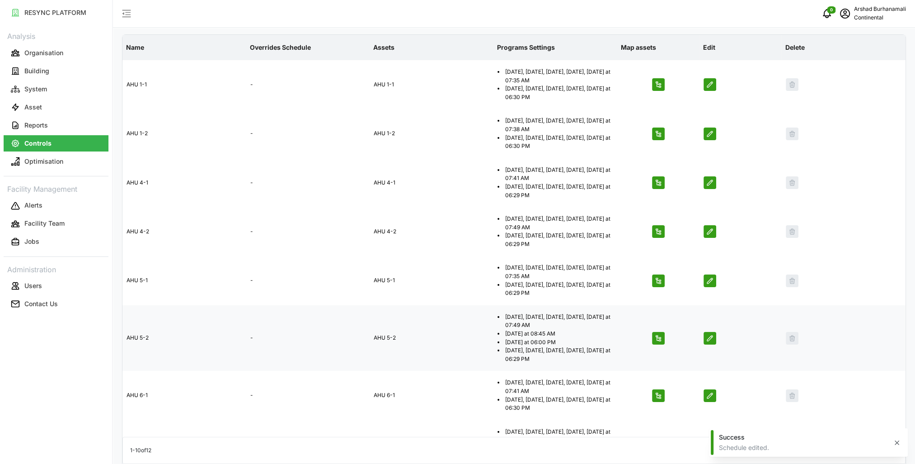
click at [706, 339] on icon "button" at bounding box center [709, 337] width 7 height 7
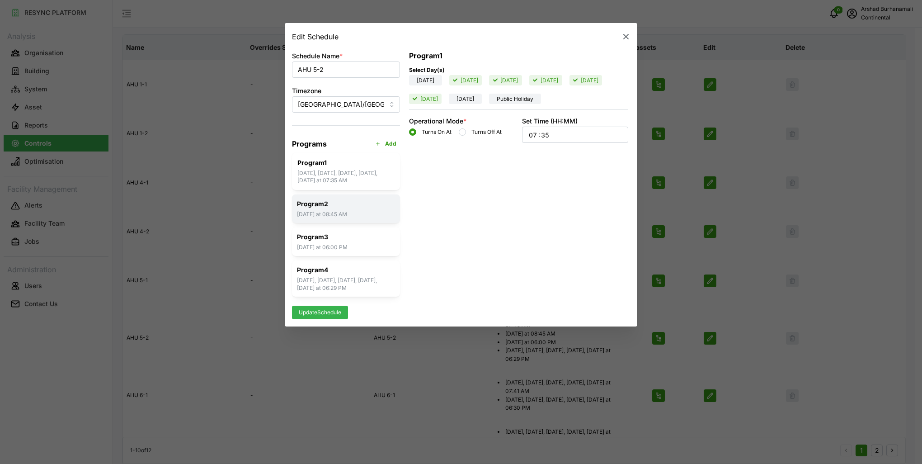
click at [327, 208] on p "Program 2" at bounding box center [346, 204] width 98 height 9
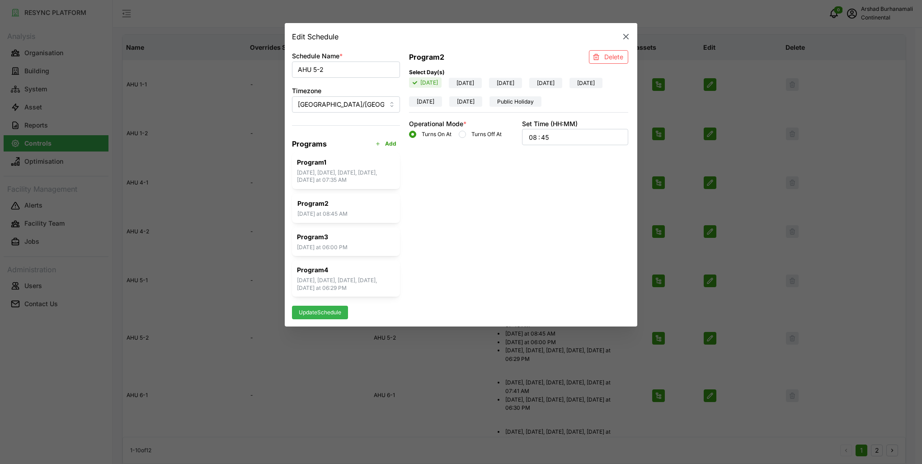
click at [605, 59] on p "Delete" at bounding box center [613, 57] width 19 height 10
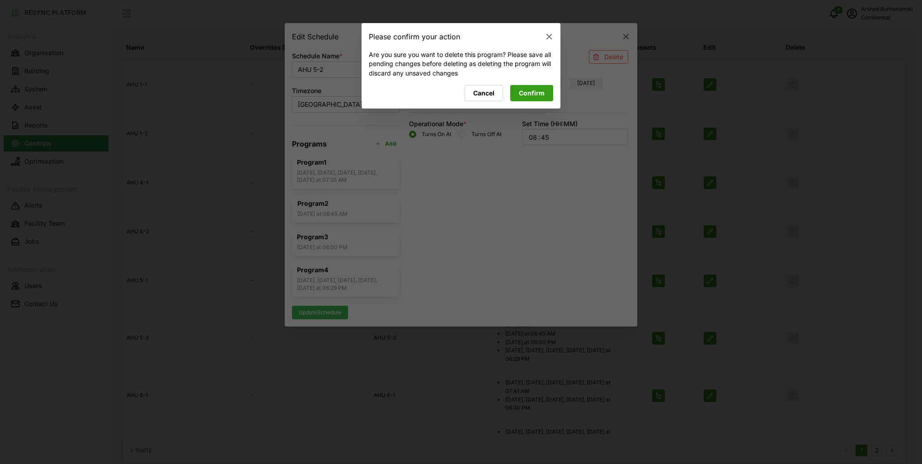
click at [526, 89] on span "Confirm" at bounding box center [532, 92] width 26 height 15
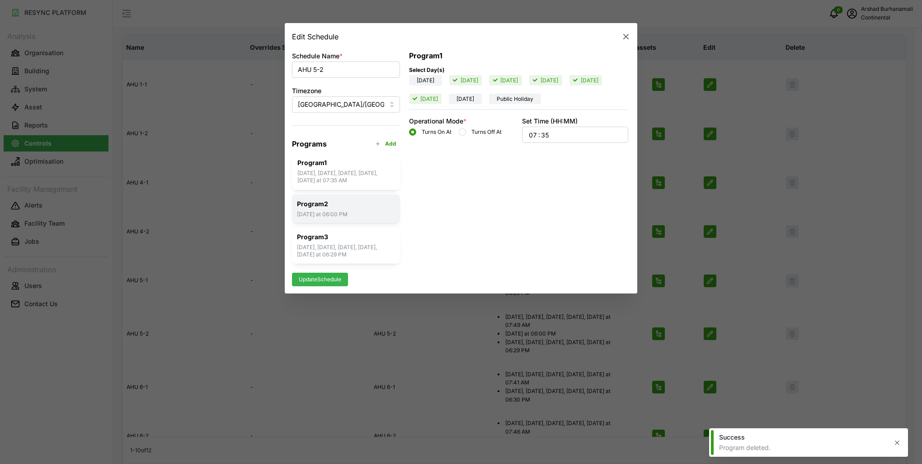
click at [342, 212] on p "Sunday at 06:00 PM" at bounding box center [346, 215] width 98 height 8
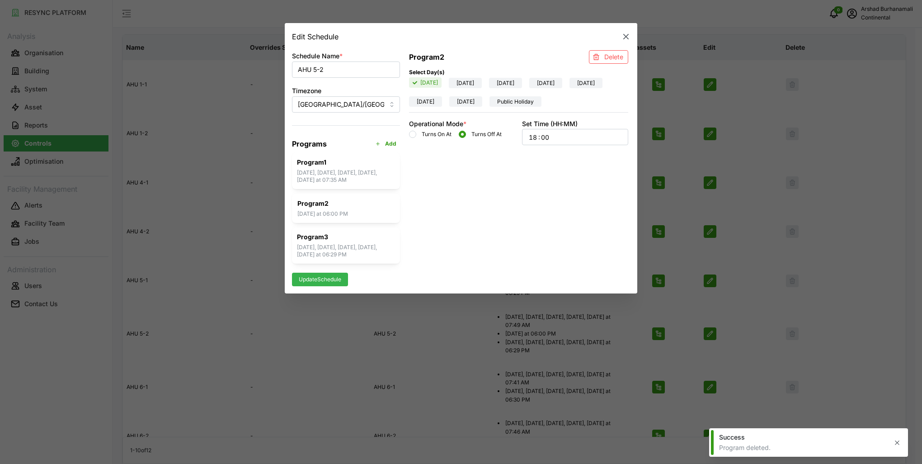
click at [604, 56] on p "Delete" at bounding box center [613, 57] width 19 height 10
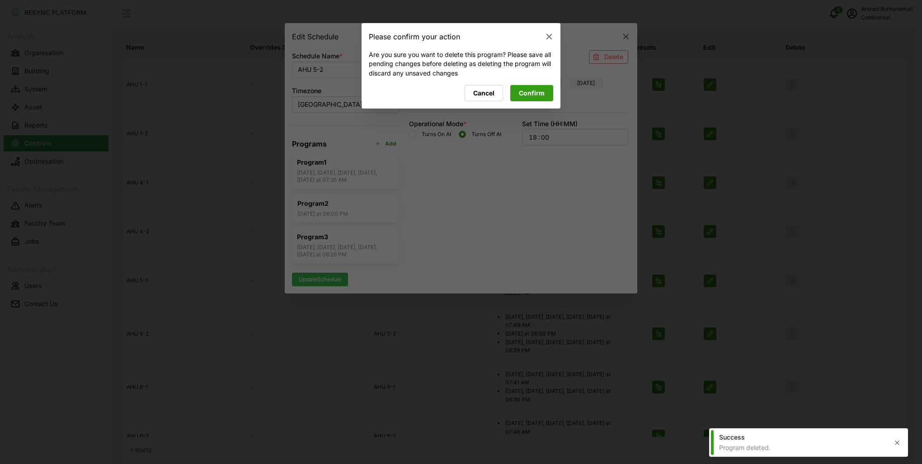
click at [537, 97] on span "Confirm" at bounding box center [532, 92] width 26 height 15
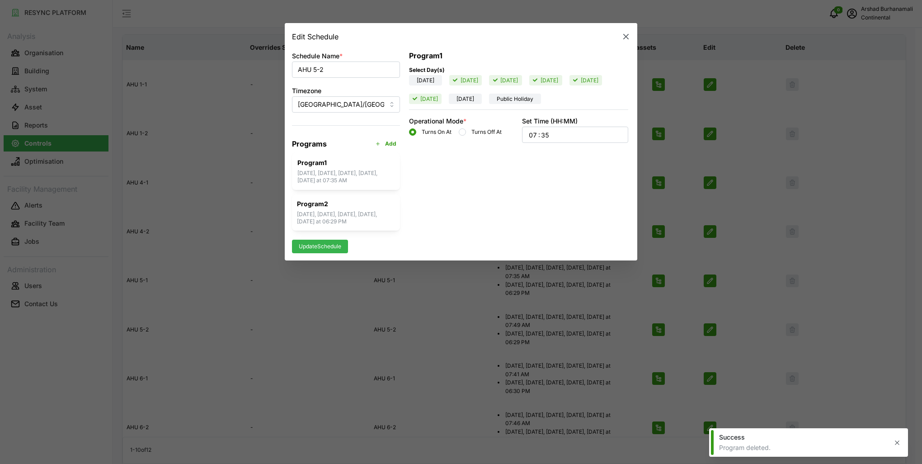
click at [323, 246] on span "Update Schedule" at bounding box center [320, 246] width 42 height 13
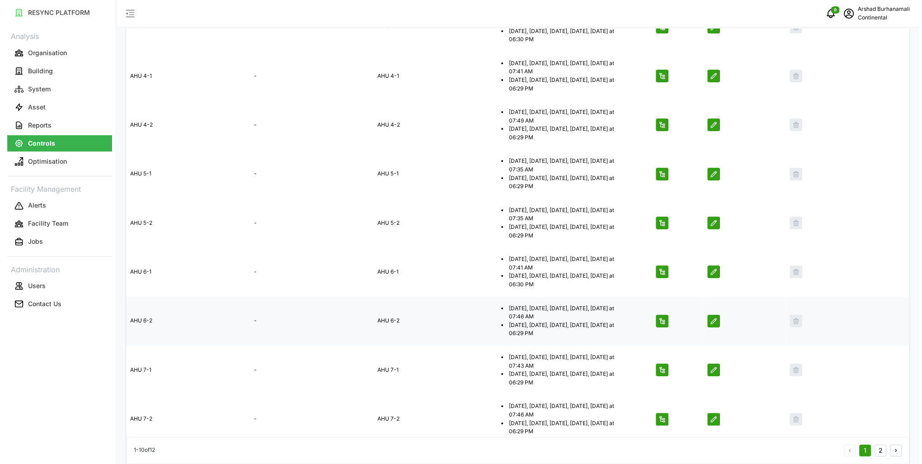
scroll to position [202, 0]
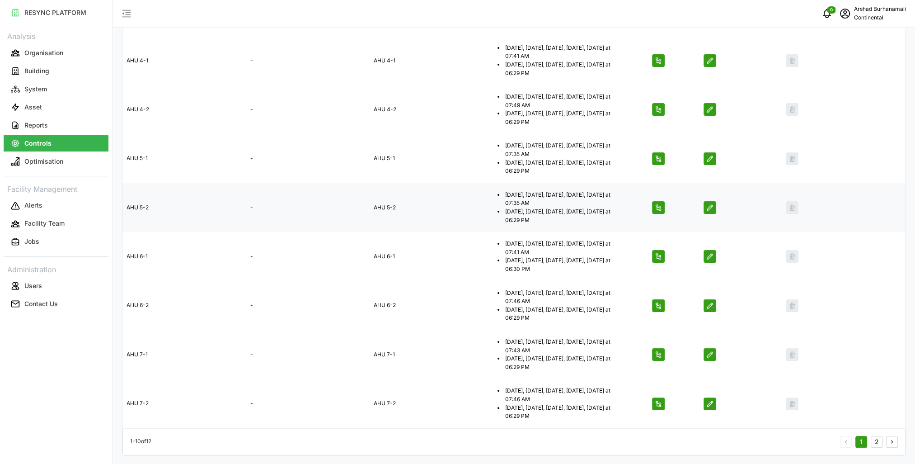
click at [709, 207] on icon "button" at bounding box center [709, 207] width 5 height 5
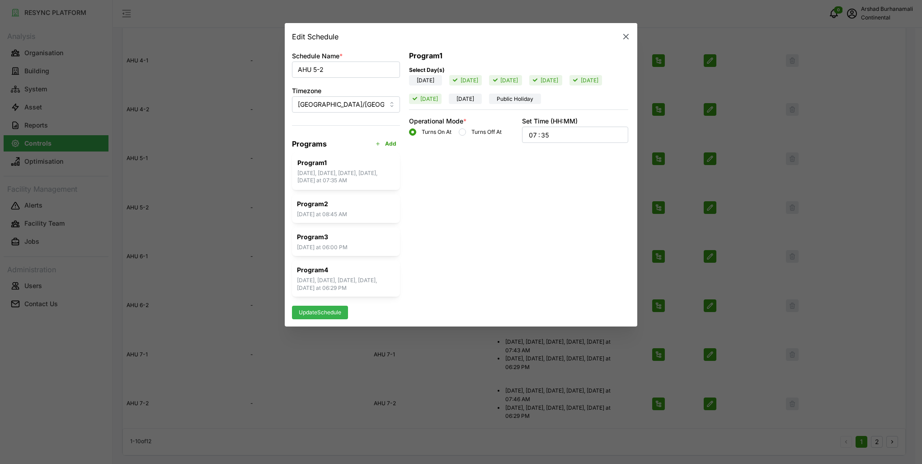
click at [590, 138] on div "07 : 35" at bounding box center [575, 134] width 94 height 15
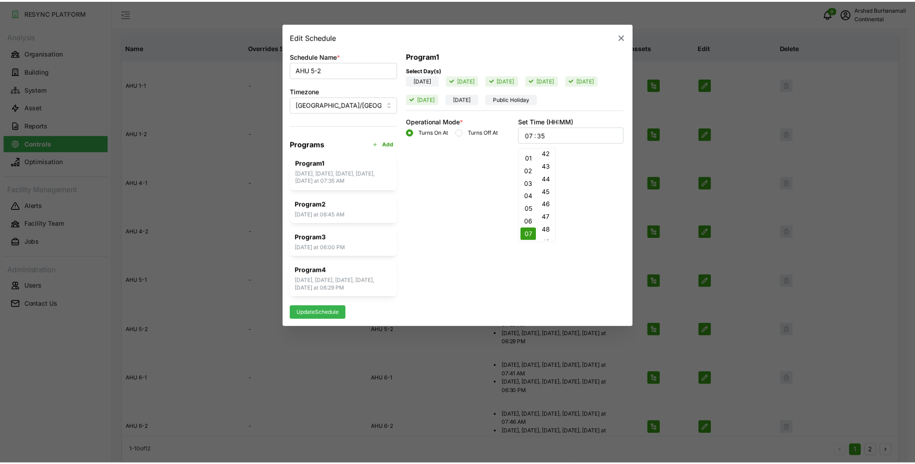
scroll to position [546, 0]
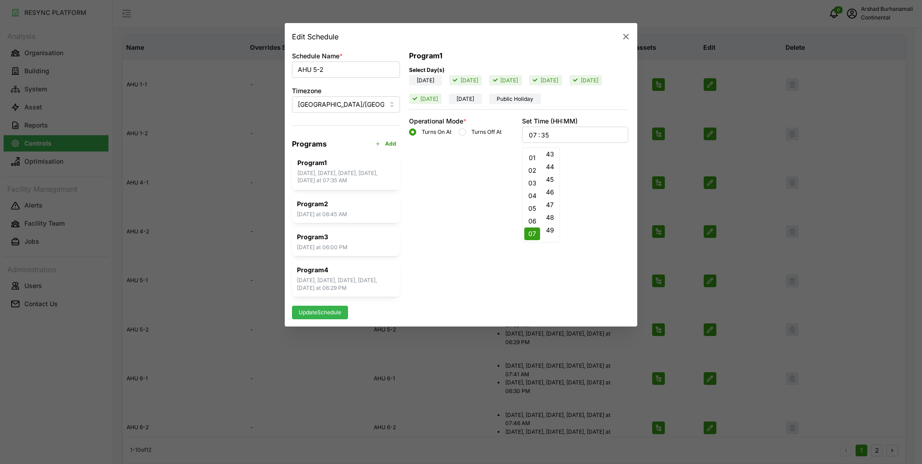
click at [549, 227] on button "49" at bounding box center [550, 230] width 16 height 13
click at [362, 218] on div "Program 2 Sunday at 08:45 AM" at bounding box center [346, 209] width 108 height 28
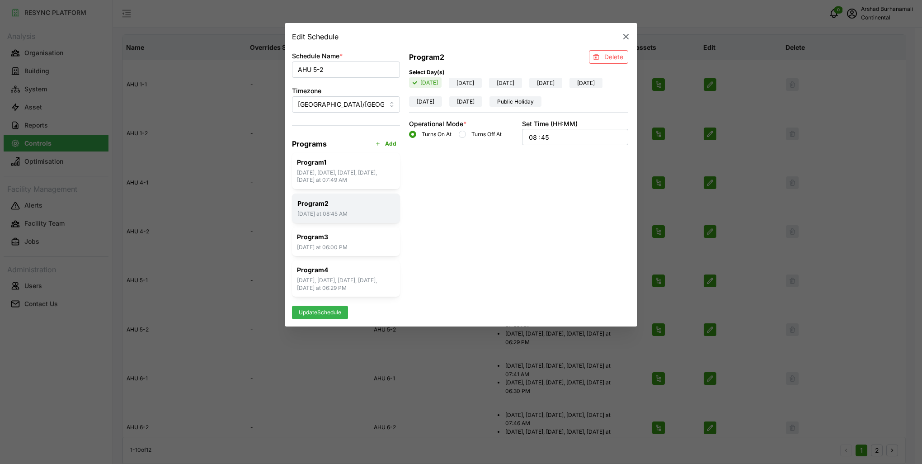
click at [365, 216] on p "Sunday at 08:45 AM" at bounding box center [345, 214] width 97 height 8
click at [607, 53] on p "Delete" at bounding box center [613, 57] width 19 height 10
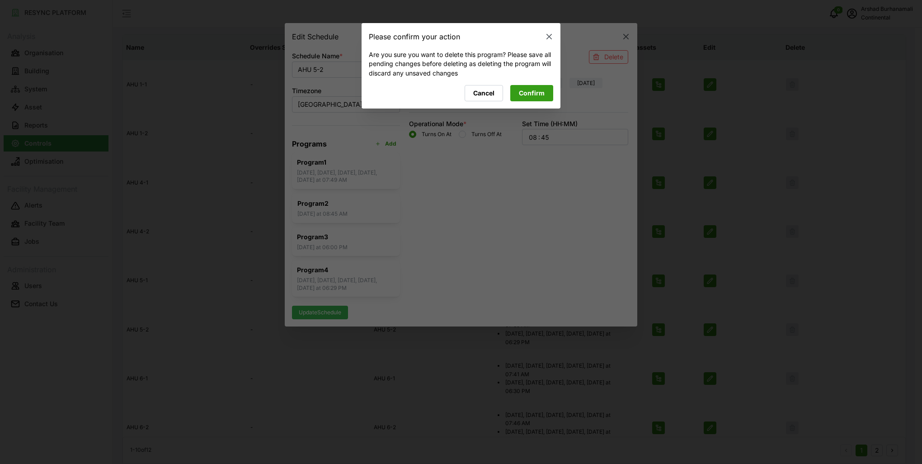
click at [530, 97] on span "Confirm" at bounding box center [532, 92] width 26 height 15
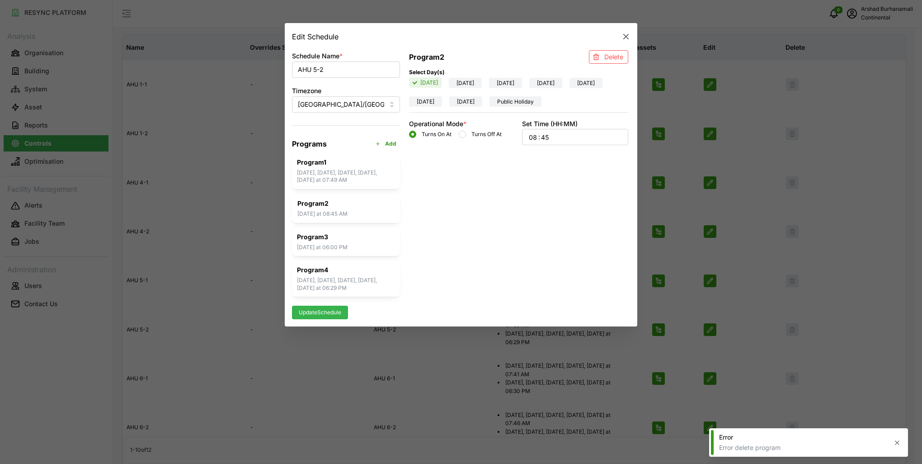
click at [325, 310] on span "Update Schedule" at bounding box center [320, 312] width 42 height 13
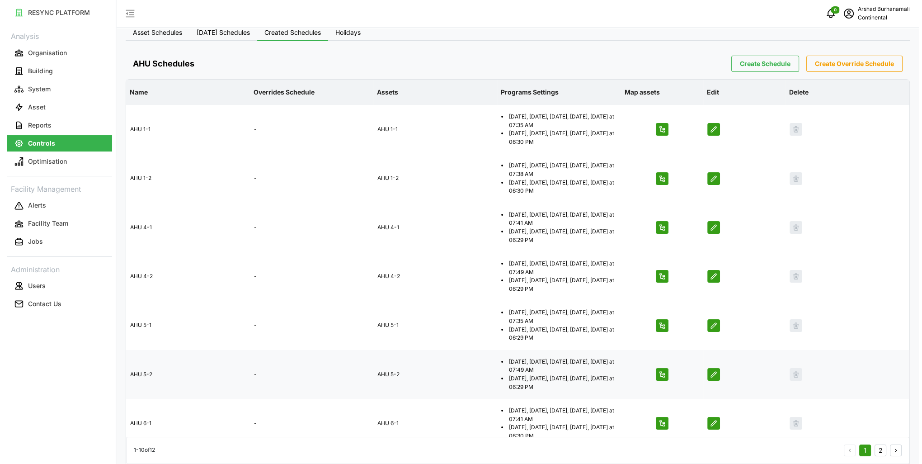
scroll to position [34, 0]
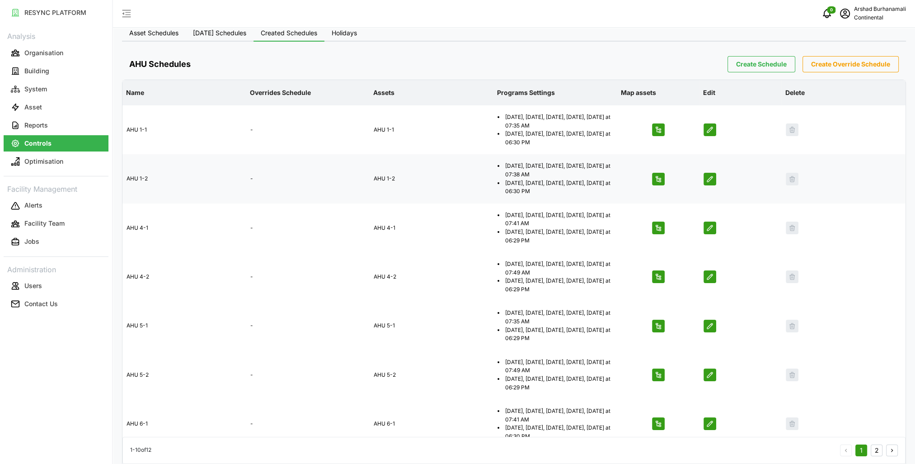
click at [708, 181] on icon "button" at bounding box center [709, 178] width 5 height 5
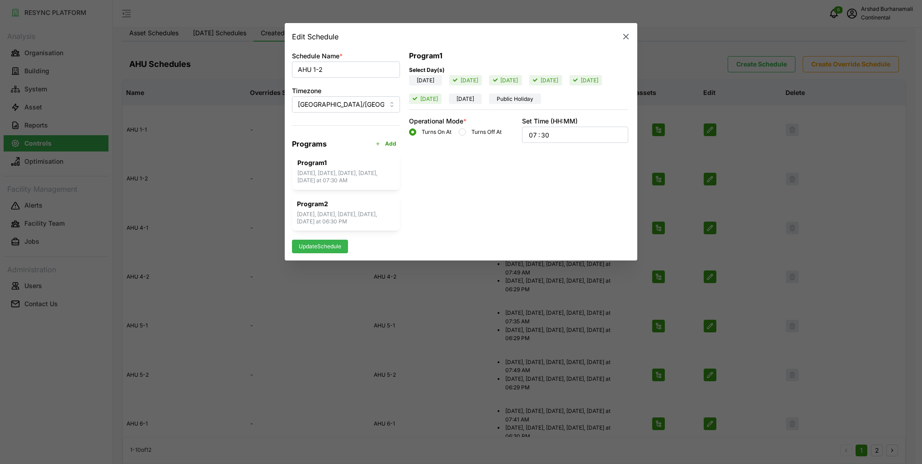
click at [570, 137] on div "07 : 30" at bounding box center [575, 134] width 94 height 15
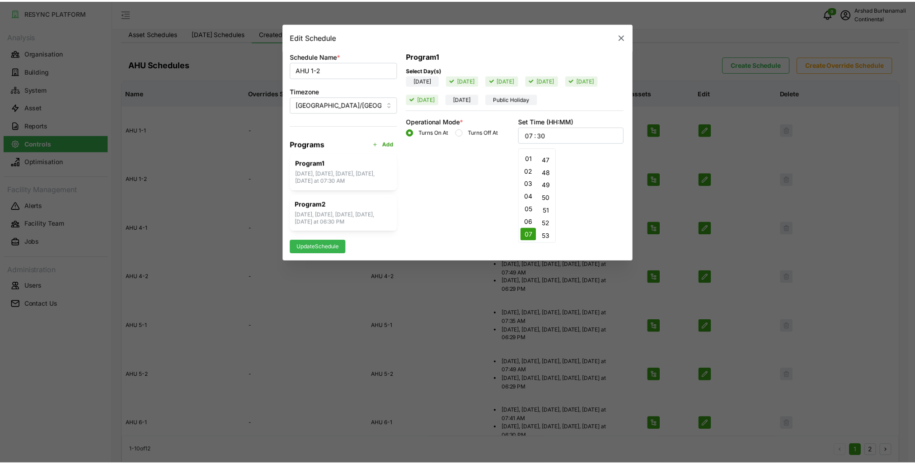
scroll to position [618, 0]
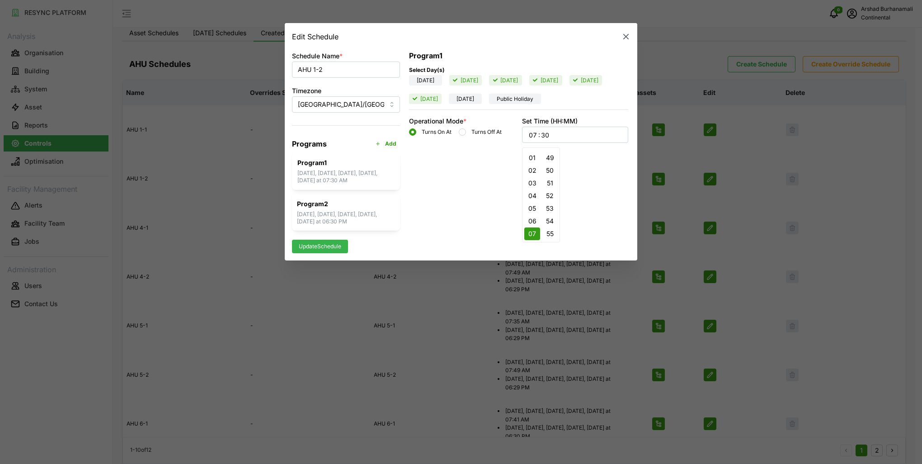
click at [550, 206] on button "53" at bounding box center [550, 208] width 16 height 13
click at [332, 249] on span "Update Schedule" at bounding box center [320, 246] width 42 height 13
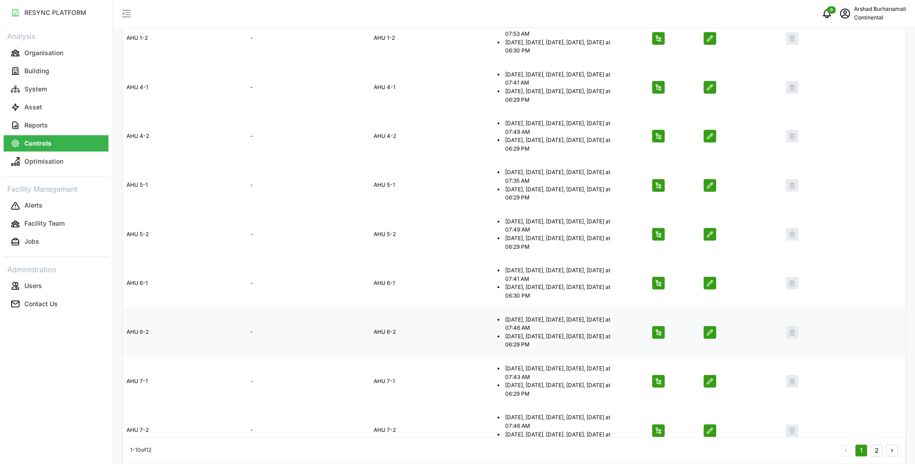
scroll to position [202, 0]
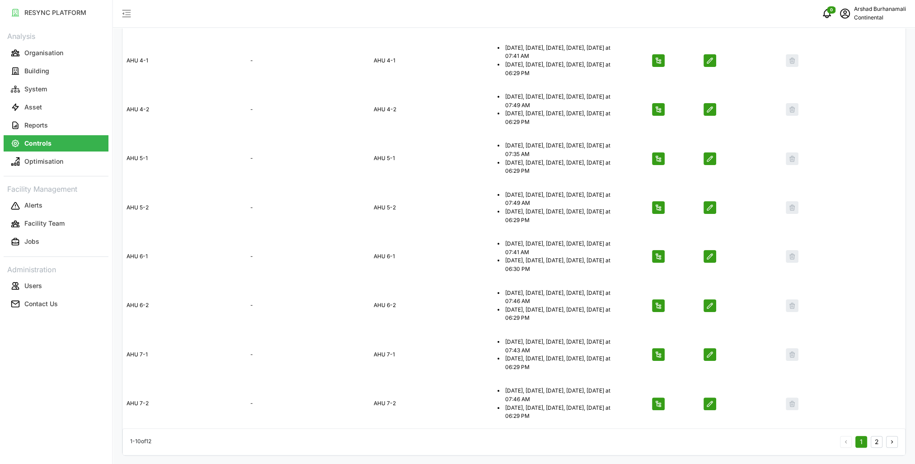
click at [874, 439] on button "2" at bounding box center [877, 442] width 12 height 12
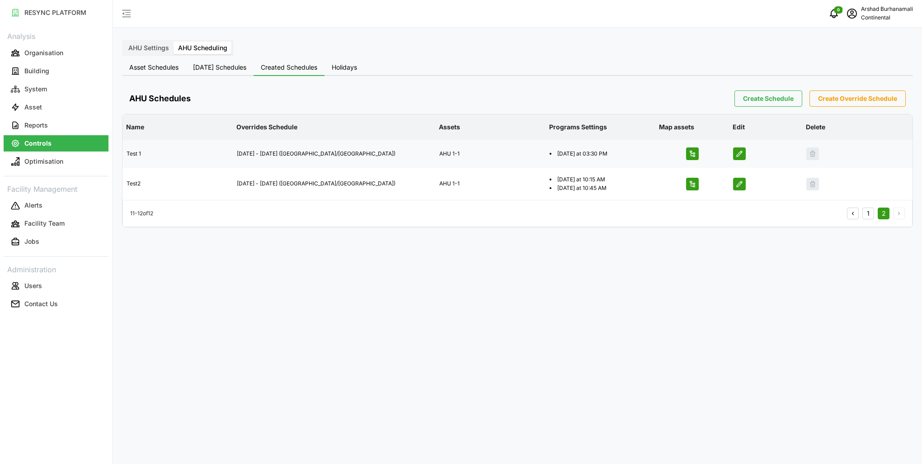
click at [687, 156] on span "button" at bounding box center [693, 154] width 12 height 12
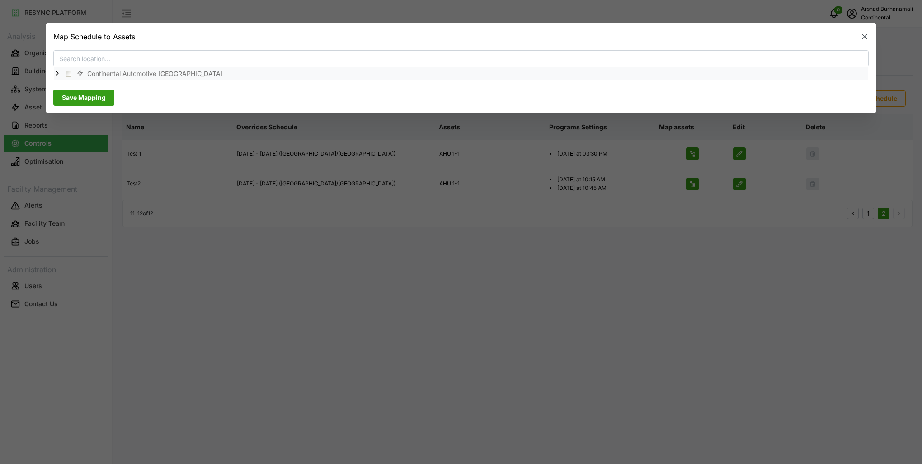
click at [56, 73] on icon at bounding box center [57, 73] width 7 height 7
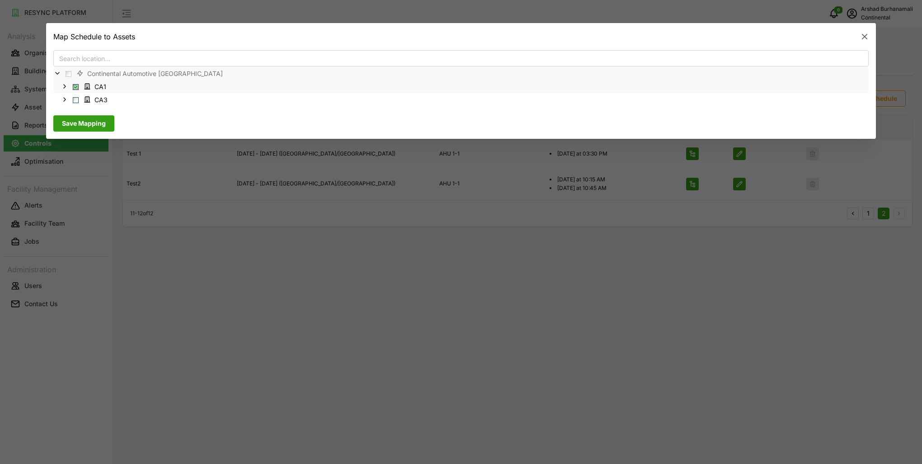
click at [76, 86] on span "Select CA1" at bounding box center [76, 87] width 6 height 6
click at [66, 89] on span at bounding box center [64, 86] width 7 height 7
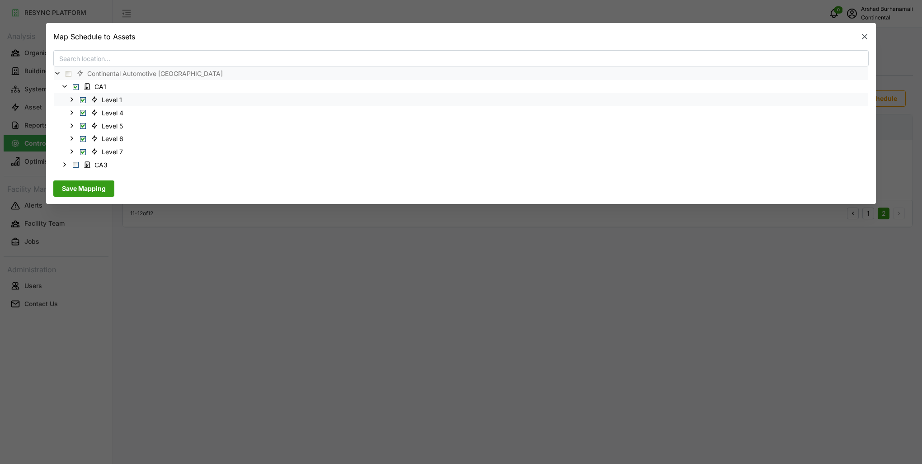
click at [85, 99] on span "Select Level 1" at bounding box center [83, 100] width 6 height 6
click at [84, 113] on span "Select Level 4" at bounding box center [83, 113] width 6 height 6
click at [84, 122] on div "Level 5" at bounding box center [461, 125] width 814 height 13
click at [83, 131] on div "Level 5" at bounding box center [461, 125] width 814 height 13
click at [83, 127] on span "Select Level 5" at bounding box center [83, 126] width 6 height 6
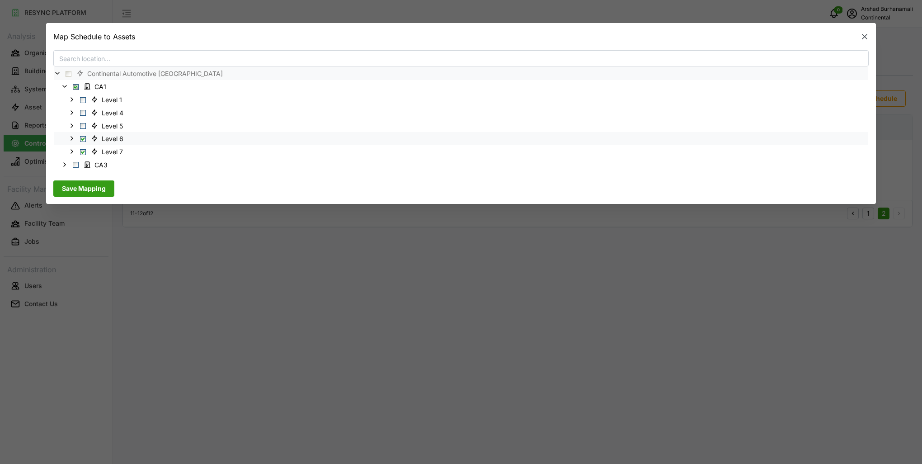
click at [82, 139] on span "Select Level 6" at bounding box center [83, 139] width 6 height 6
click at [83, 151] on span "Select Level 7" at bounding box center [83, 152] width 6 height 6
click at [95, 184] on span "Save Mapping" at bounding box center [84, 188] width 44 height 15
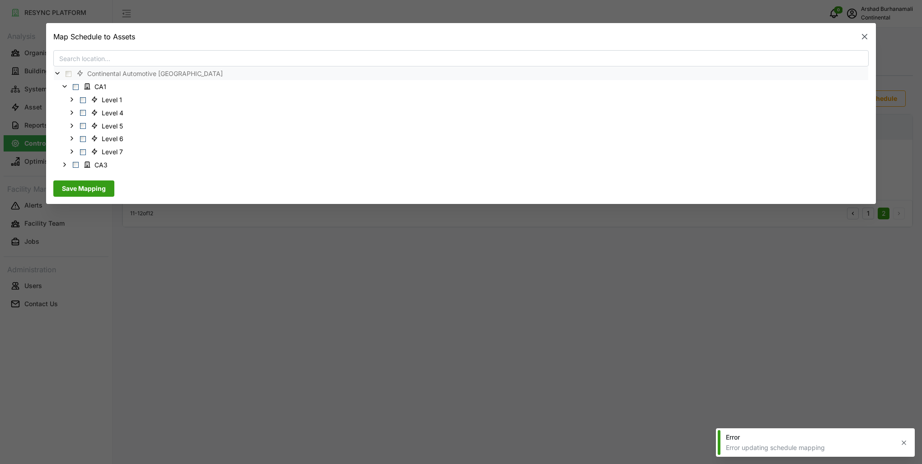
click at [861, 39] on icon "button" at bounding box center [864, 37] width 9 height 9
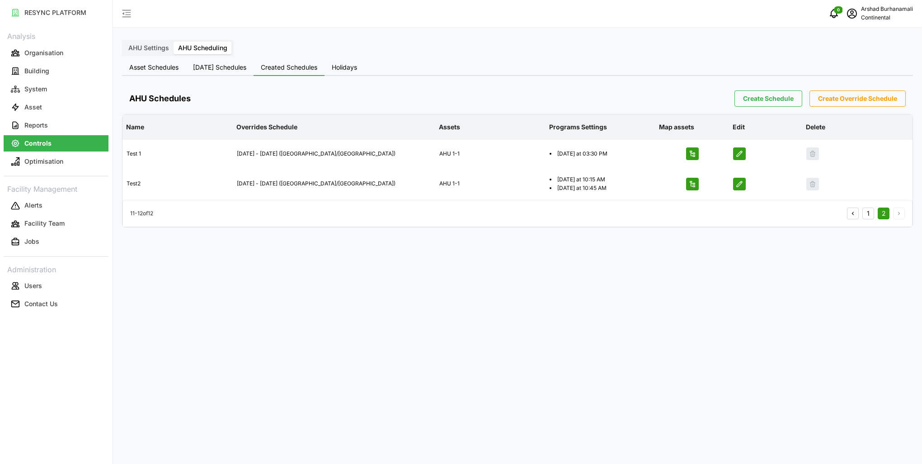
click at [866, 216] on button "1" at bounding box center [868, 213] width 12 height 12
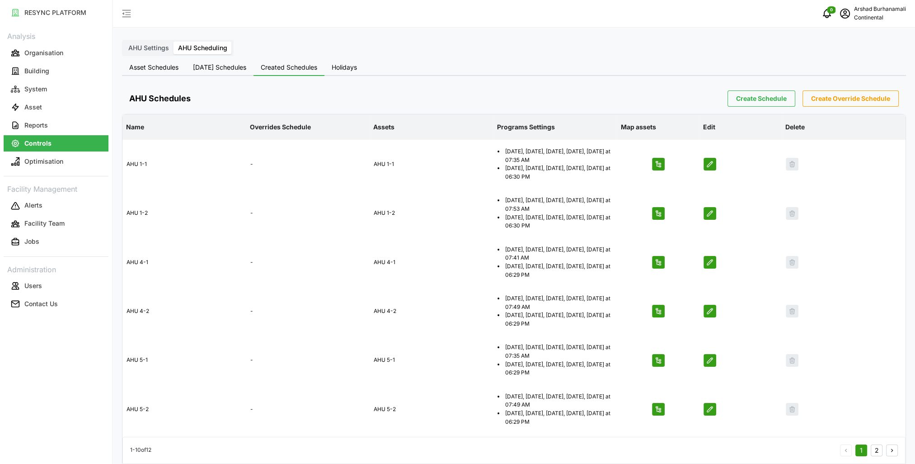
click at [139, 46] on span "AHU Settings" at bounding box center [148, 48] width 41 height 8
click at [124, 42] on input "AHU Settings" at bounding box center [124, 42] width 0 height 0
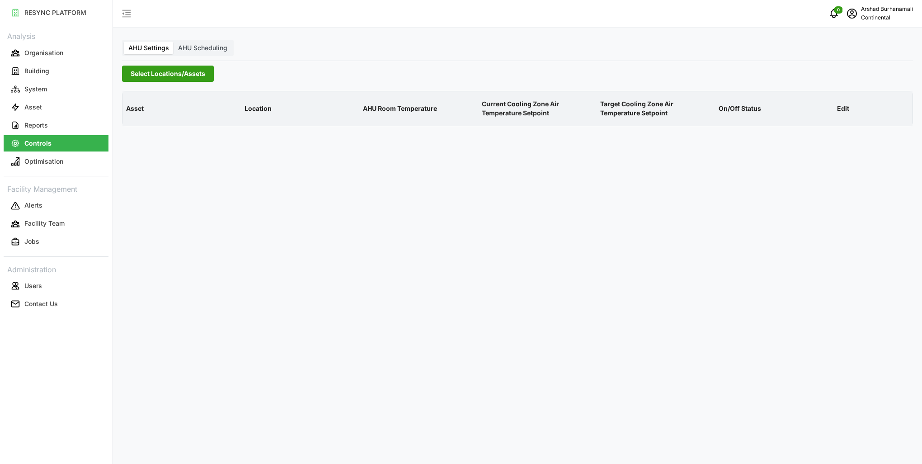
click at [206, 49] on span "AHU Scheduling" at bounding box center [202, 48] width 49 height 8
click at [174, 42] on input "AHU Scheduling" at bounding box center [174, 42] width 0 height 0
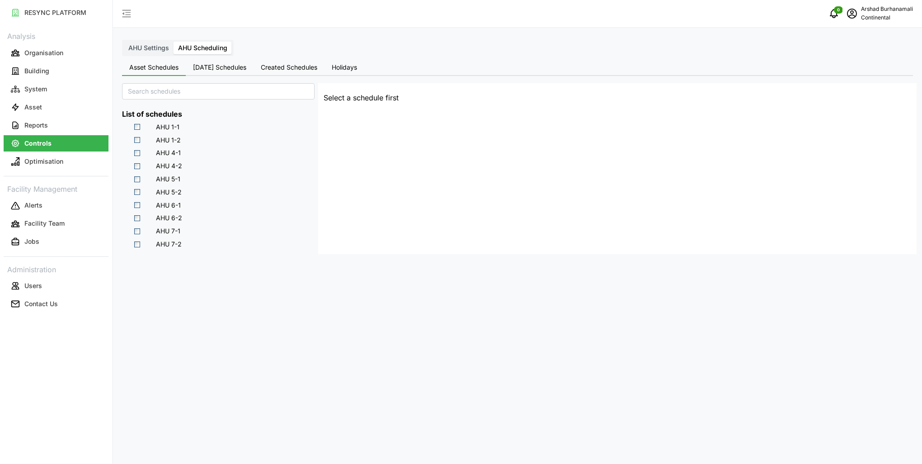
click at [289, 68] on span "Created Schedules" at bounding box center [289, 67] width 56 height 6
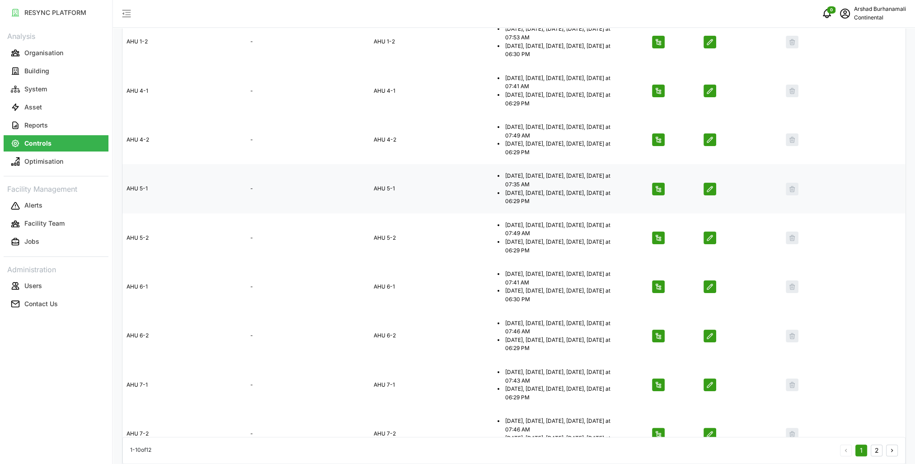
scroll to position [202, 0]
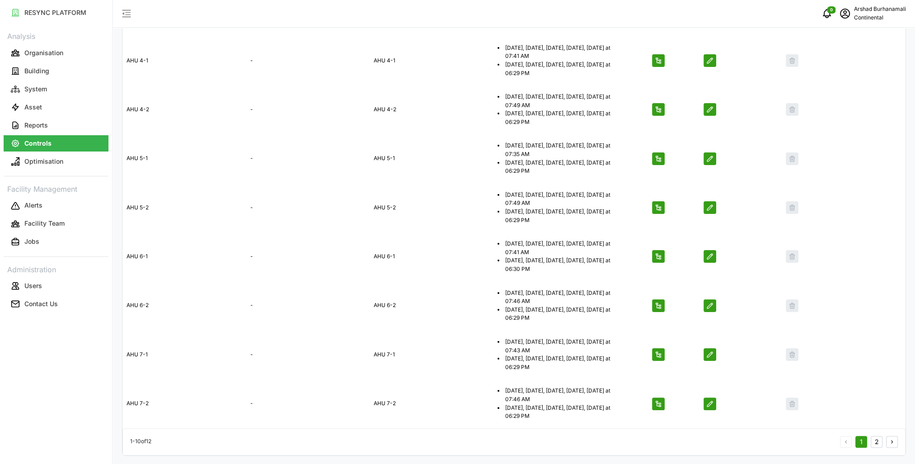
click at [859, 17] on p "Continental" at bounding box center [880, 18] width 52 height 9
click at [850, 68] on div "Logout" at bounding box center [873, 68] width 64 height 10
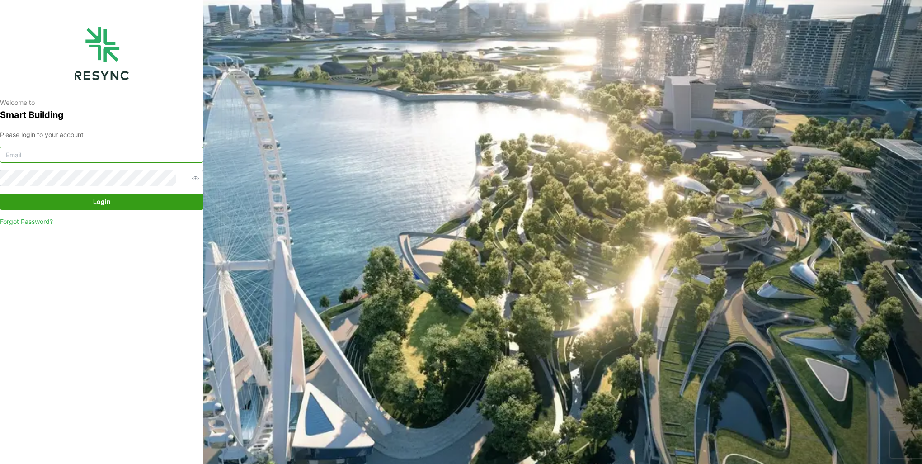
click at [89, 152] on input at bounding box center [101, 154] width 203 height 16
click at [139, 153] on input at bounding box center [101, 154] width 203 height 16
type input "burhanamali.arshad@aumovio.com"
click at [0, 193] on button "Login" at bounding box center [101, 201] width 203 height 16
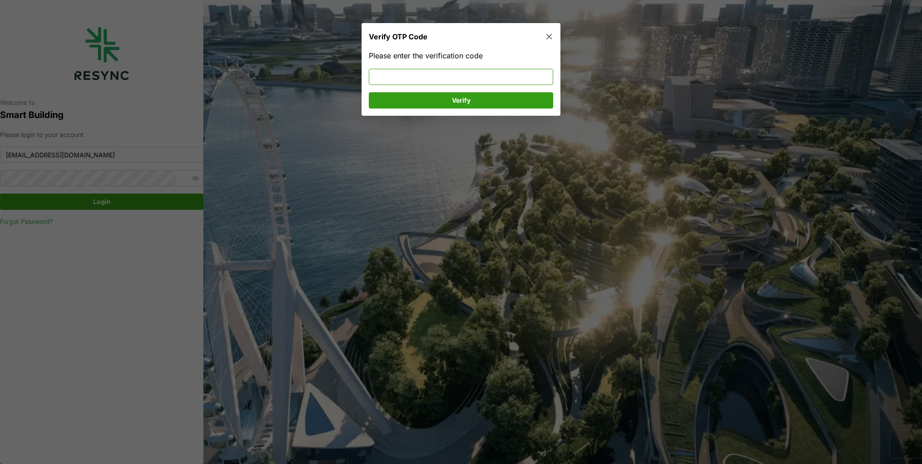
click at [466, 72] on input at bounding box center [461, 77] width 184 height 16
type input "788716"
click at [484, 100] on span "Verify" at bounding box center [460, 100] width 167 height 15
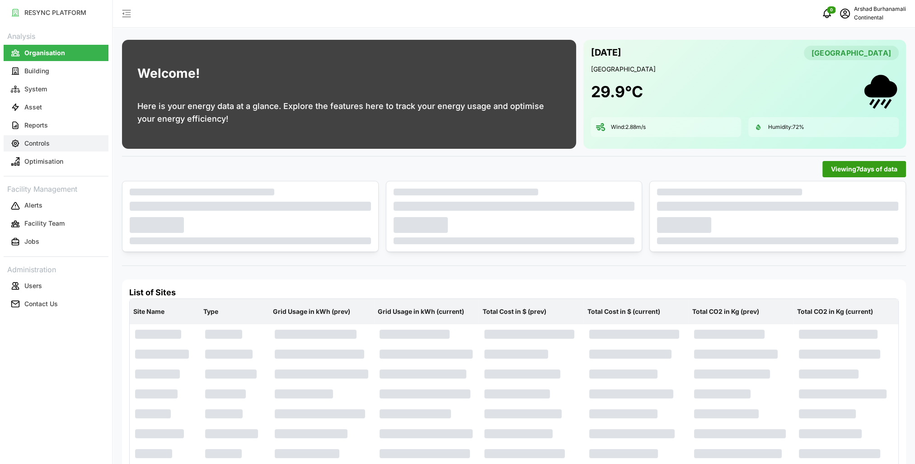
click at [27, 148] on button "Controls" at bounding box center [56, 143] width 105 height 16
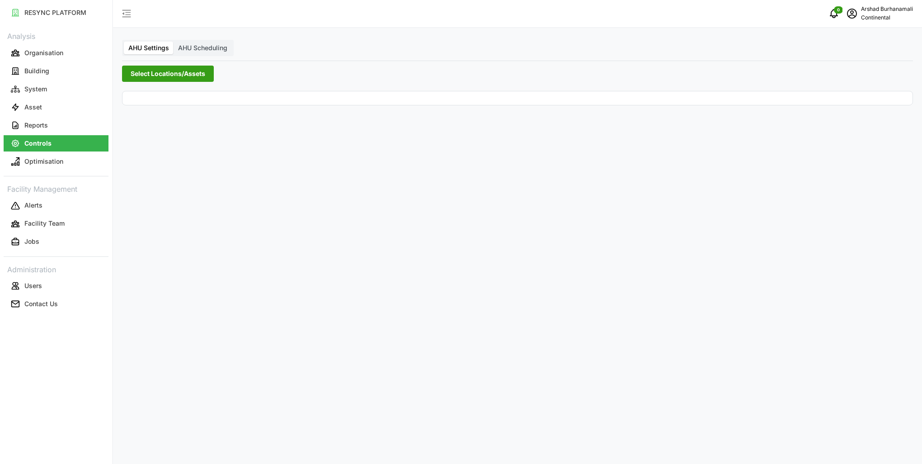
click at [163, 76] on span "Select Locations/Assets" at bounding box center [168, 73] width 75 height 15
click at [215, 45] on span "AHU Scheduling" at bounding box center [202, 48] width 49 height 8
click at [174, 42] on input "AHU Scheduling" at bounding box center [174, 42] width 0 height 0
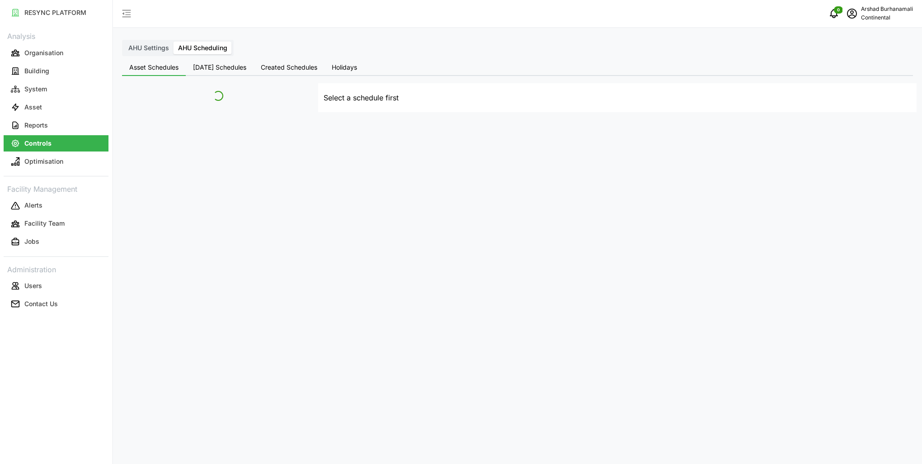
click at [215, 46] on span "AHU Scheduling" at bounding box center [202, 48] width 49 height 8
click at [174, 42] on input "AHU Scheduling" at bounding box center [174, 42] width 0 height 0
click at [278, 64] on span "Created Schedules" at bounding box center [289, 67] width 56 height 6
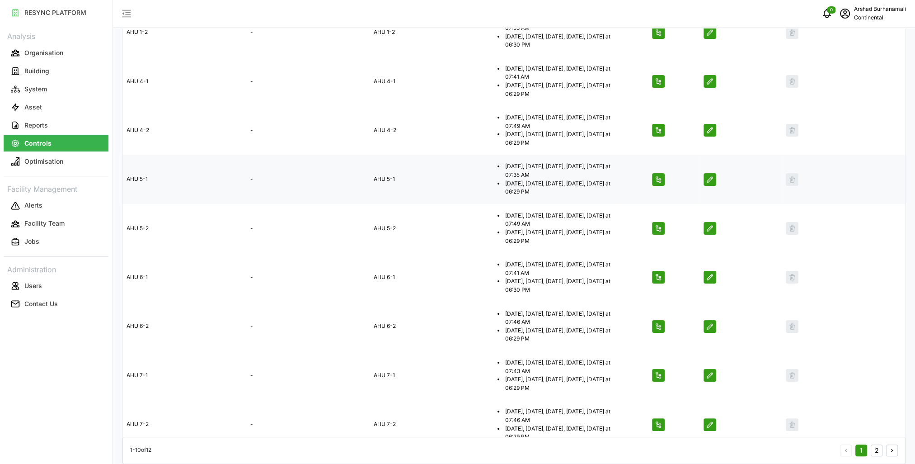
scroll to position [202, 0]
